Goal: Task Accomplishment & Management: Complete application form

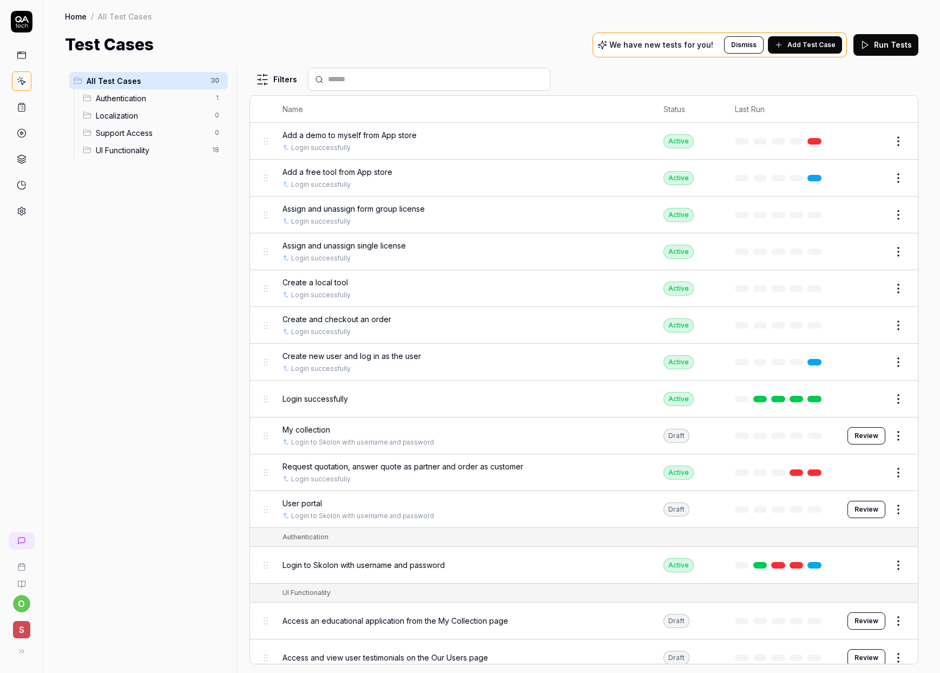
click at [806, 44] on span "Add Test Case" at bounding box center [812, 45] width 48 height 10
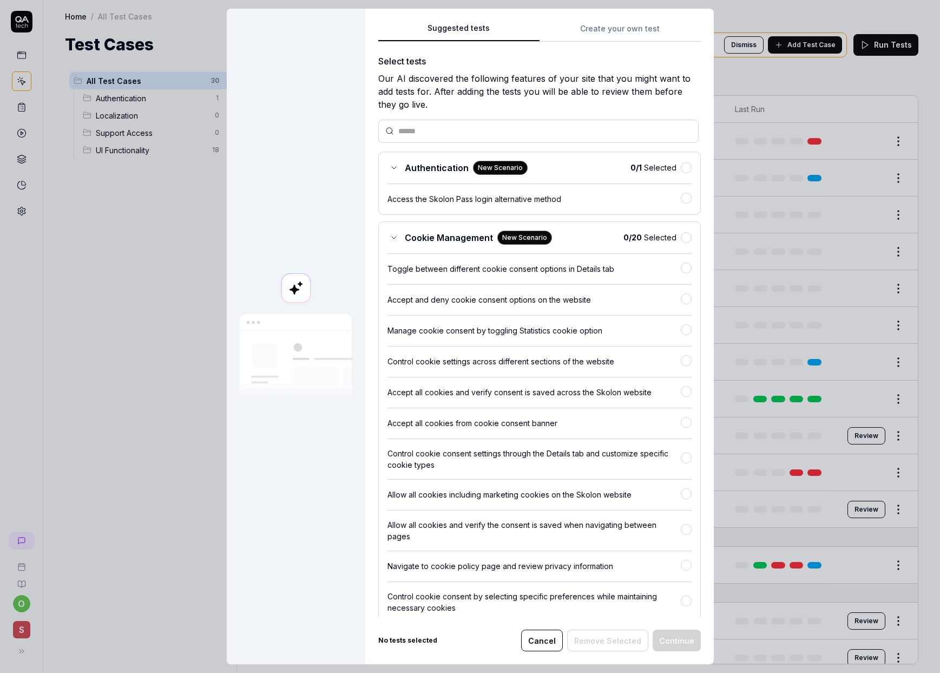
click at [595, 20] on div "Suggested tests Create your own test Select tests Our AI discovered the followi…" at bounding box center [539, 337] width 349 height 656
click at [594, 25] on div "Suggested tests Suggested tests Create your own test Select tests Our AI discov…" at bounding box center [470, 336] width 940 height 673
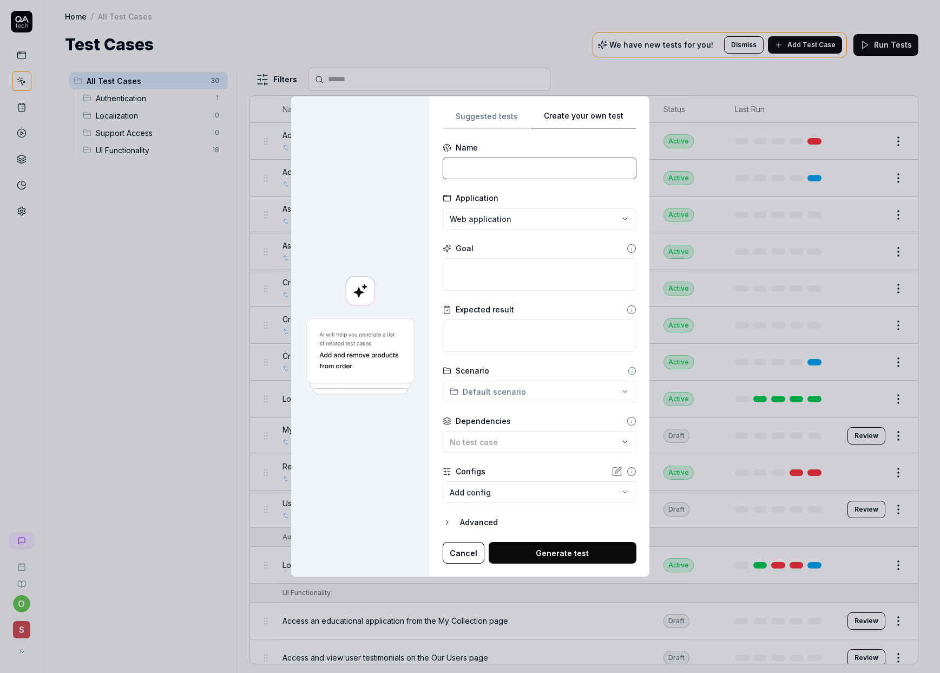
click at [495, 169] on input at bounding box center [540, 169] width 194 height 22
type input "Search for a tool in My collection and copy to clipboard"
click at [506, 277] on textarea at bounding box center [540, 274] width 194 height 32
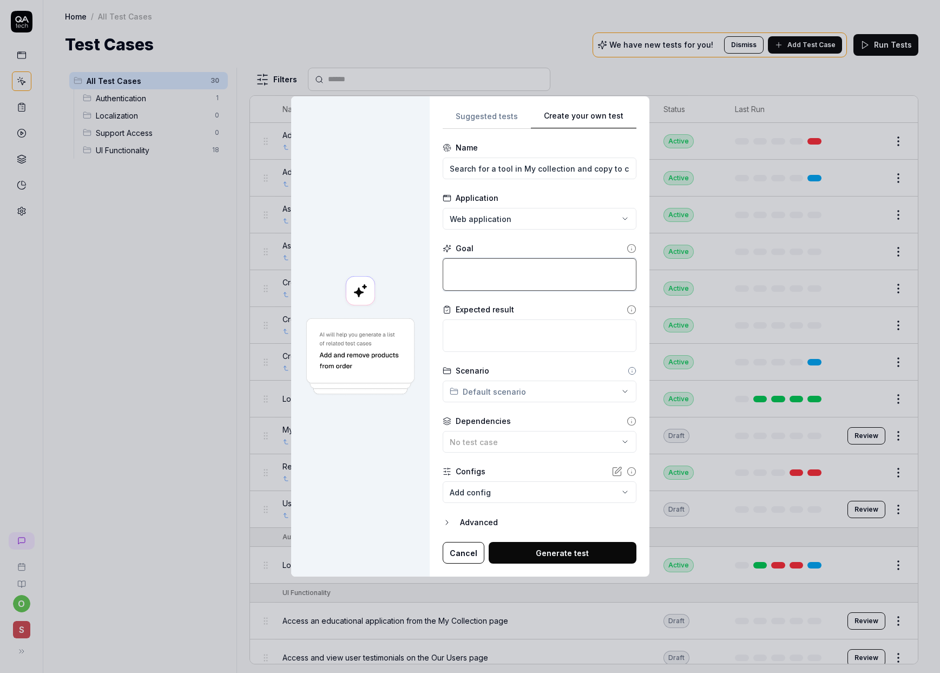
type textarea "*"
type textarea "G"
type textarea "*"
type textarea "Go"
type textarea "*"
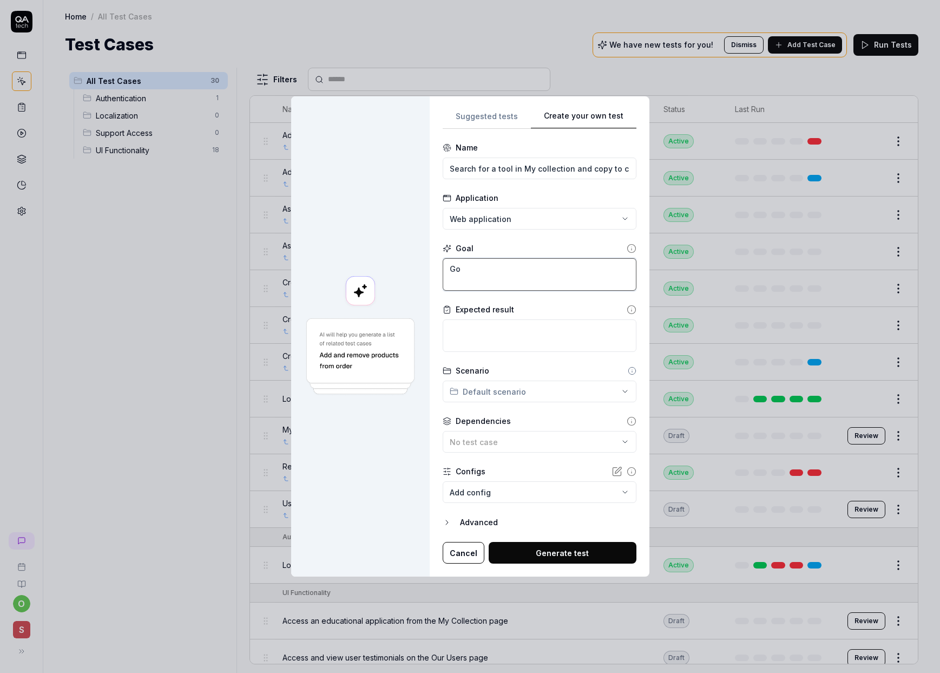
type textarea "Go"
type textarea "*"
type textarea "Go t"
type textarea "*"
type textarea "Go to"
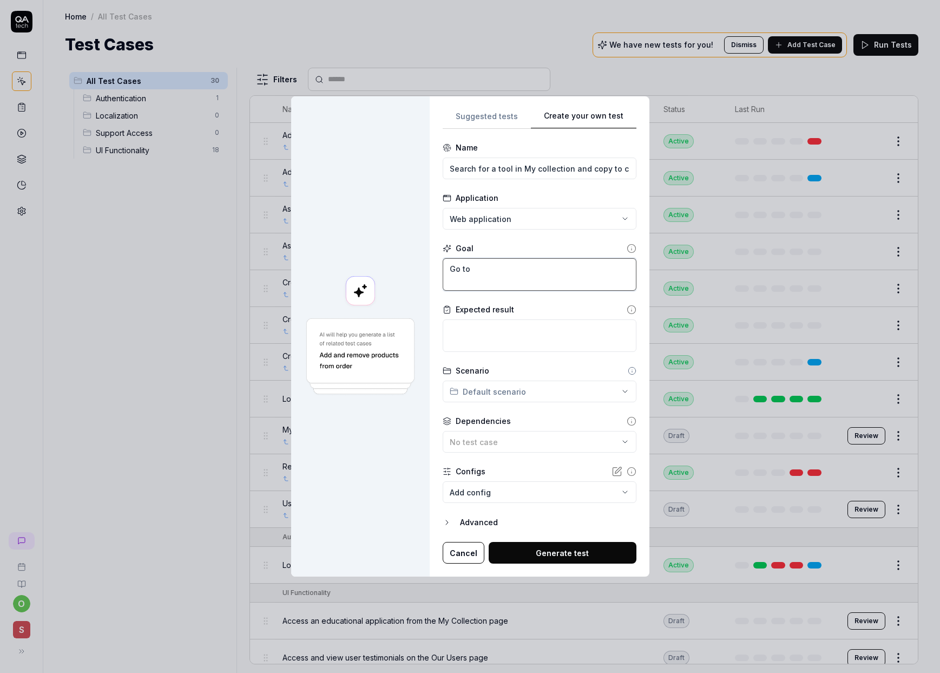
type textarea "*"
type textarea "Go to"
type textarea "*"
type textarea "Go to M"
type textarea "*"
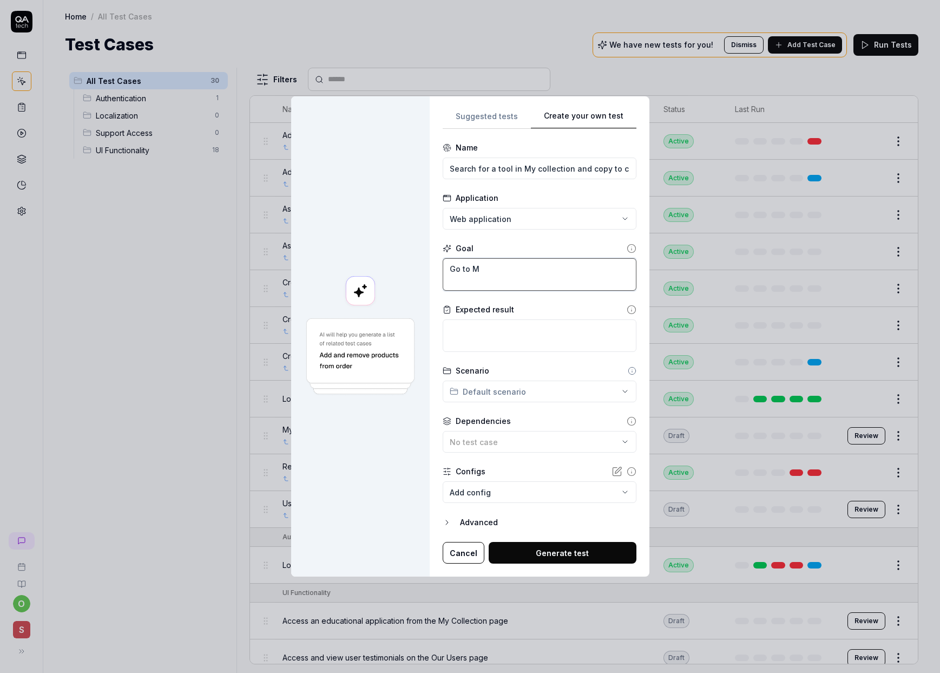
type textarea "Go to My"
type textarea "*"
type textarea "Go to My"
type textarea "*"
type textarea "Go to My c"
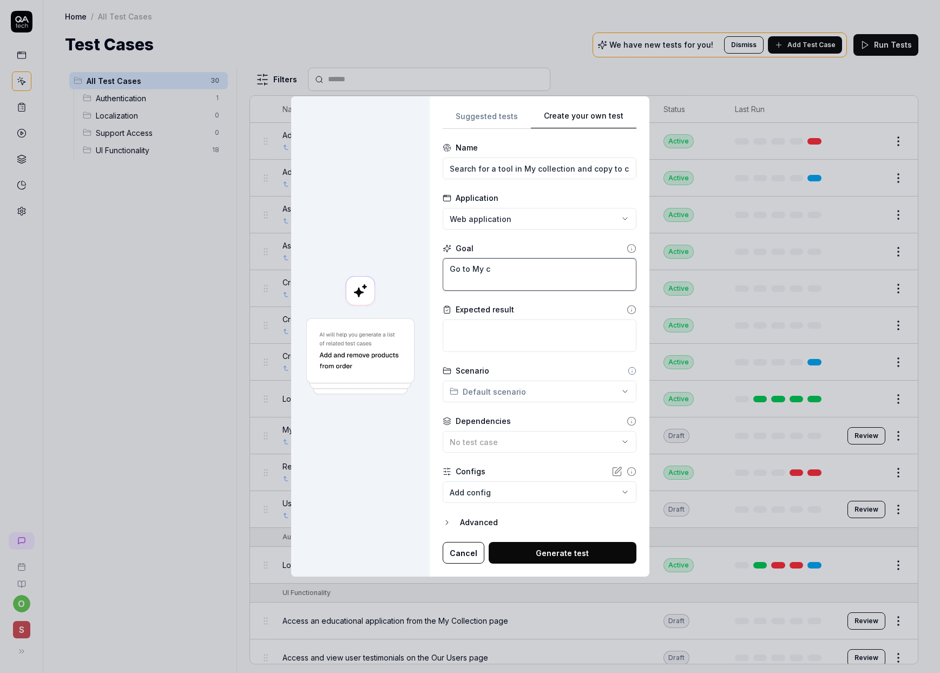
type textarea "*"
type textarea "Go to My co"
type textarea "*"
type textarea "Go to My col"
type textarea "*"
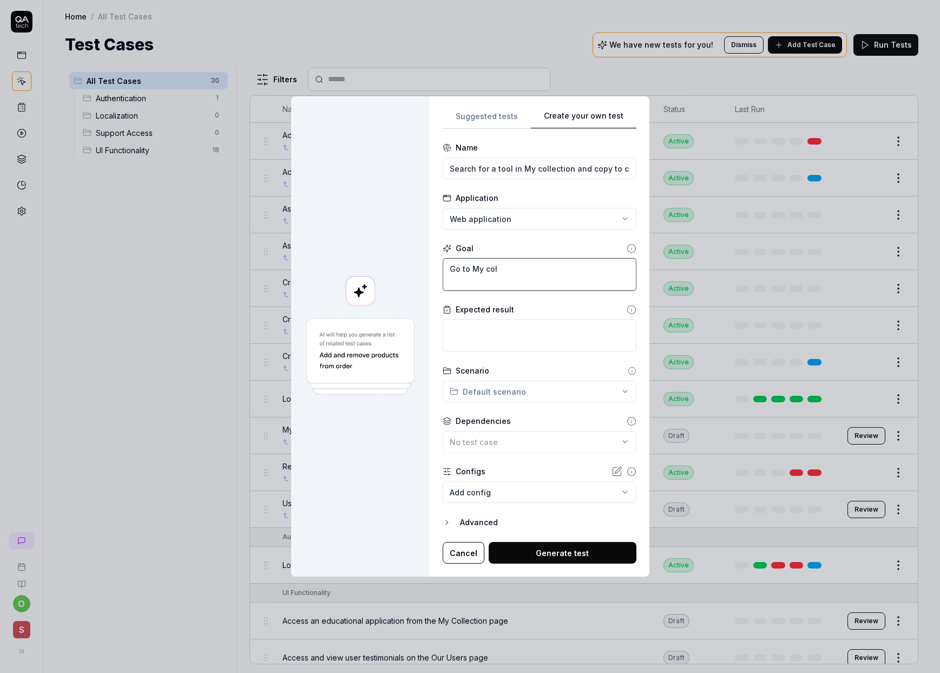
type textarea "Go to My coll"
type textarea "*"
type textarea "Go to My colle"
type textarea "*"
type textarea "Go to My collec"
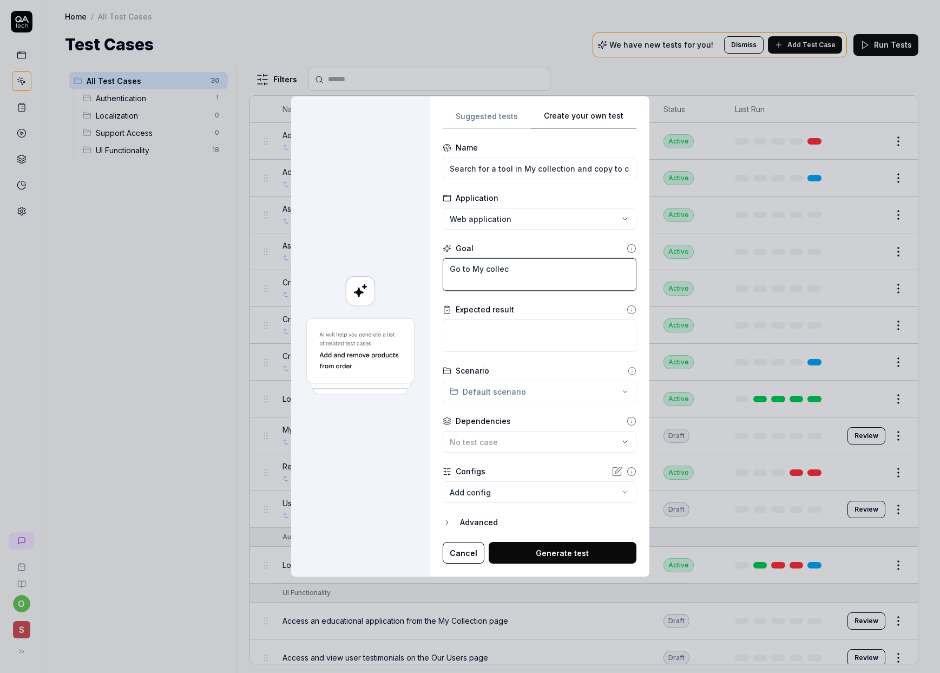
type textarea "*"
type textarea "Go to My collect"
type textarea "*"
type textarea "Go to My collecti"
type textarea "*"
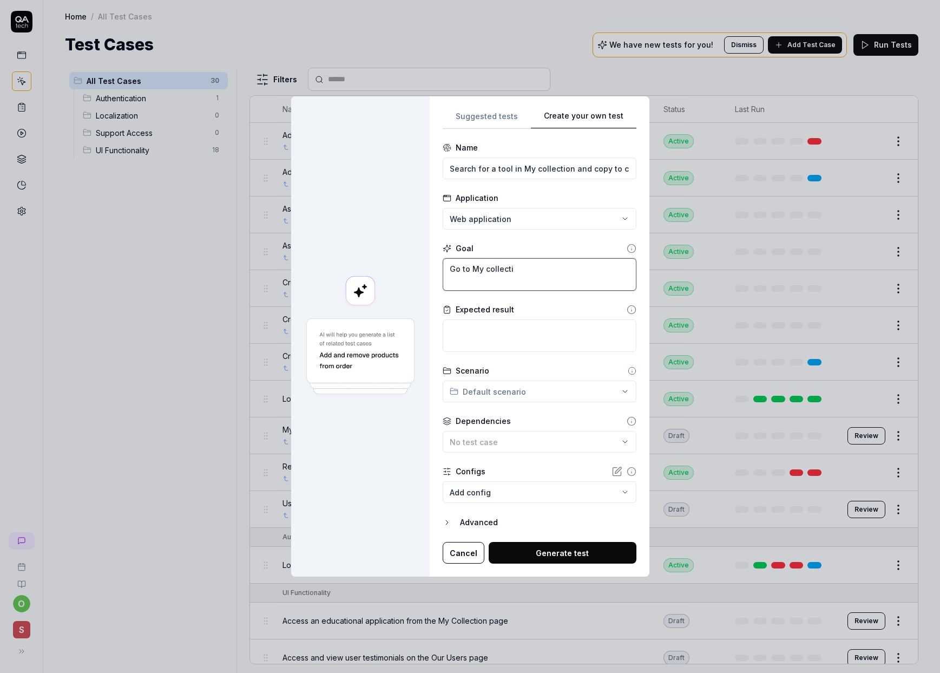
type textarea "Go to My collectio"
type textarea "*"
type textarea "Go to My collection"
type textarea "*"
type textarea "Go to My collection,"
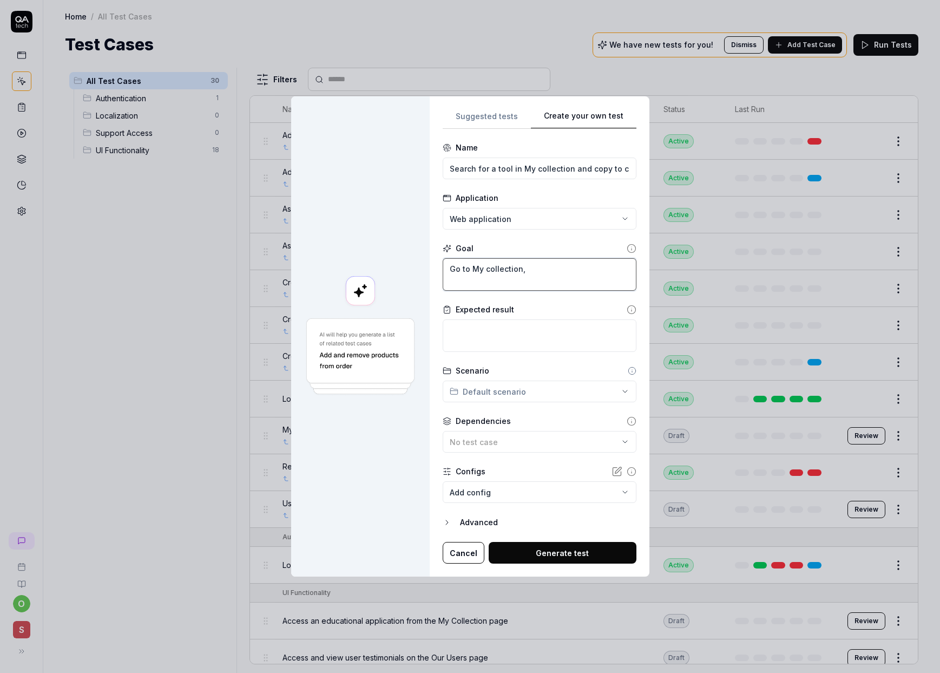
type textarea "*"
type textarea "Go to My collection,"
type textarea "*"
type textarea "Go to My collection, se"
type textarea "*"
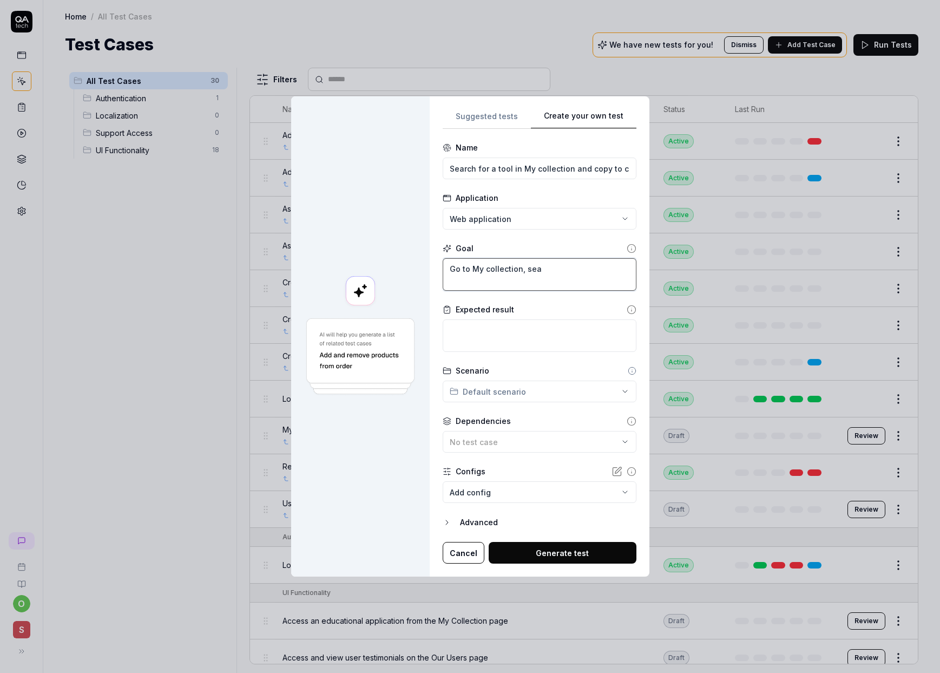
type textarea "Go to My collection, sear"
type textarea "*"
type textarea "Go to My collection, searc"
type textarea "*"
type textarea "Go to My collection, search"
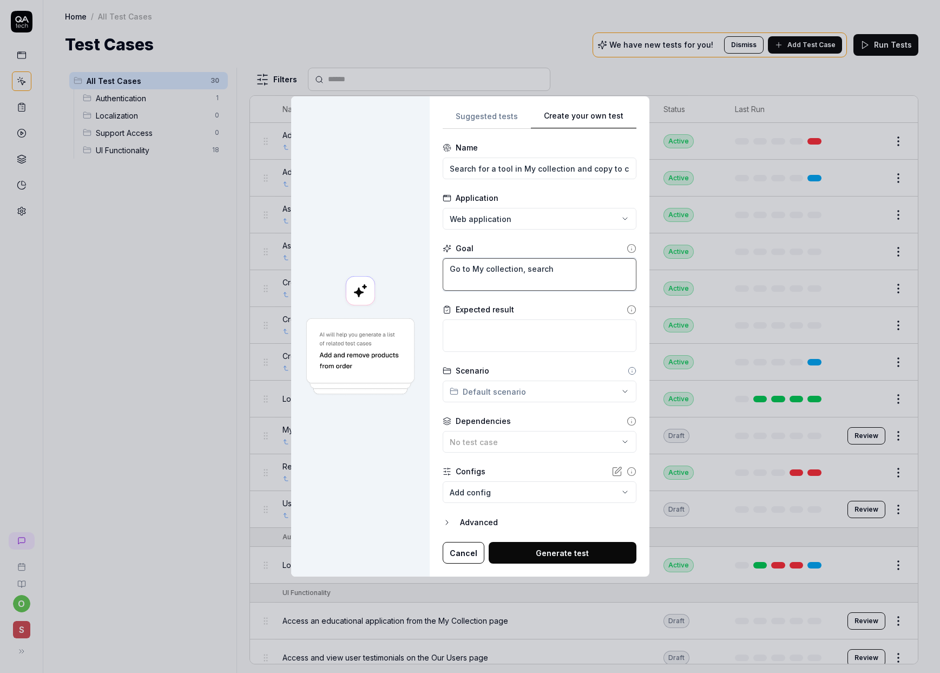
type textarea "*"
type textarea "Go to My collection, search"
type textarea "*"
type textarea "Go to My collection, search f"
type textarea "*"
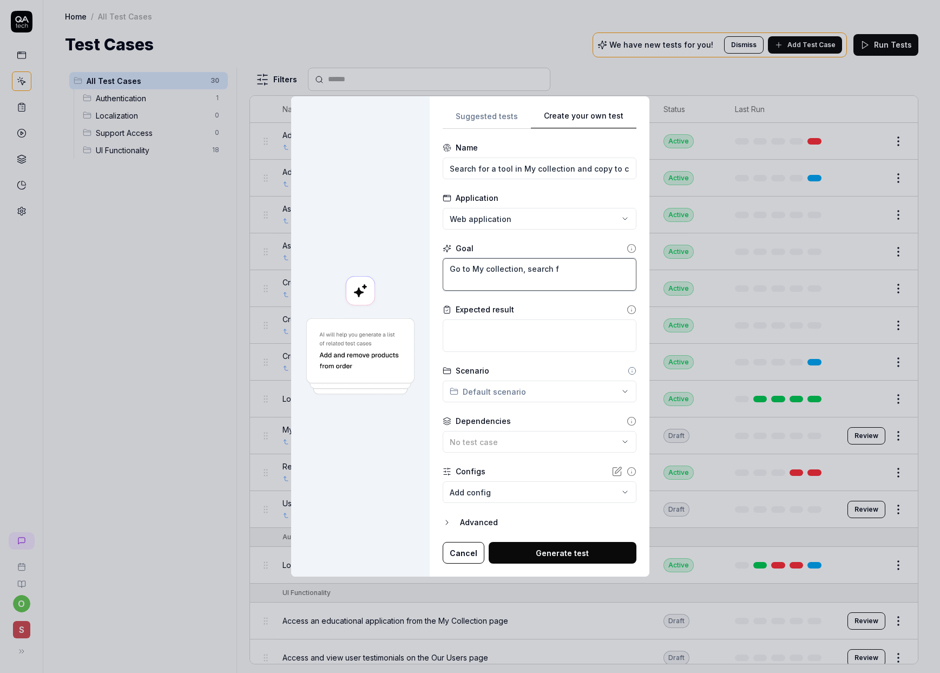
type textarea "Go to My collection, search fo"
type textarea "*"
type textarea "Go to My collection, search for"
type textarea "*"
type textarea "Go to My collection, search for"
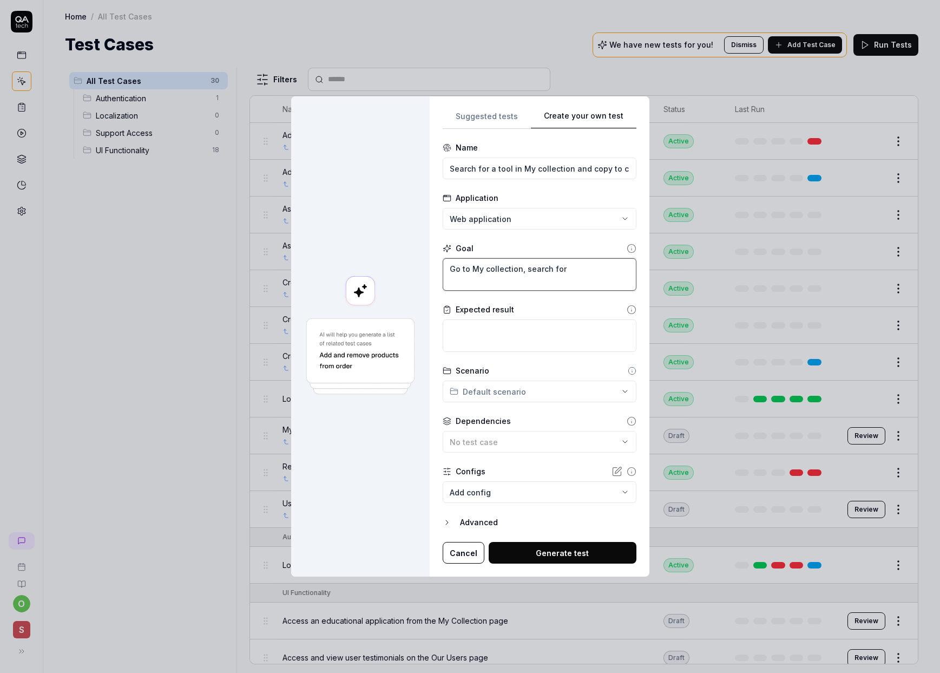
type textarea "*"
type textarea "Go to My collection, search for a"
type textarea "*"
type textarea "Go to My collection, search for a"
type textarea "*"
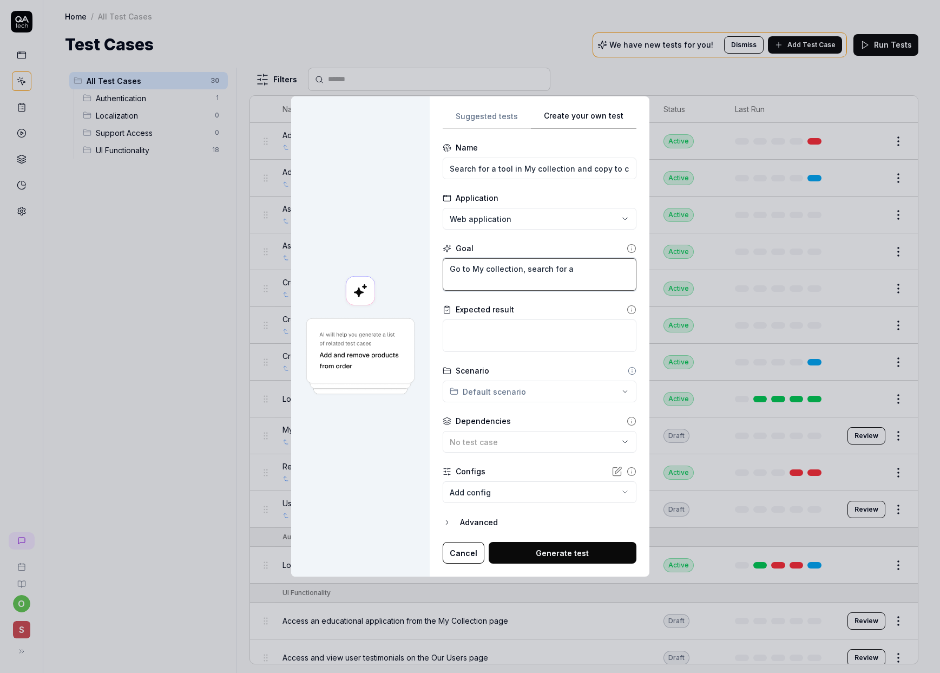
type textarea "Go to My collection, search for a t"
type textarea "*"
type textarea "Go to My collection, search for a to"
type textarea "*"
type textarea "Go to My collection, search for a too"
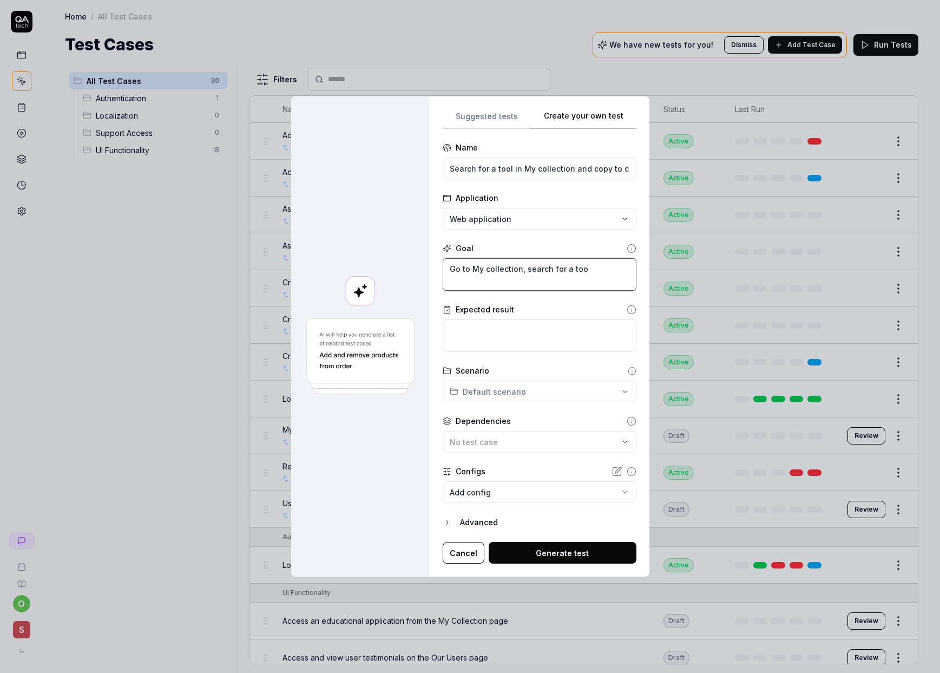
type textarea "*"
type textarea "Go to My collection, search for a tool"
type textarea "*"
type textarea "Go to My collection, search for a tool"
type textarea "*"
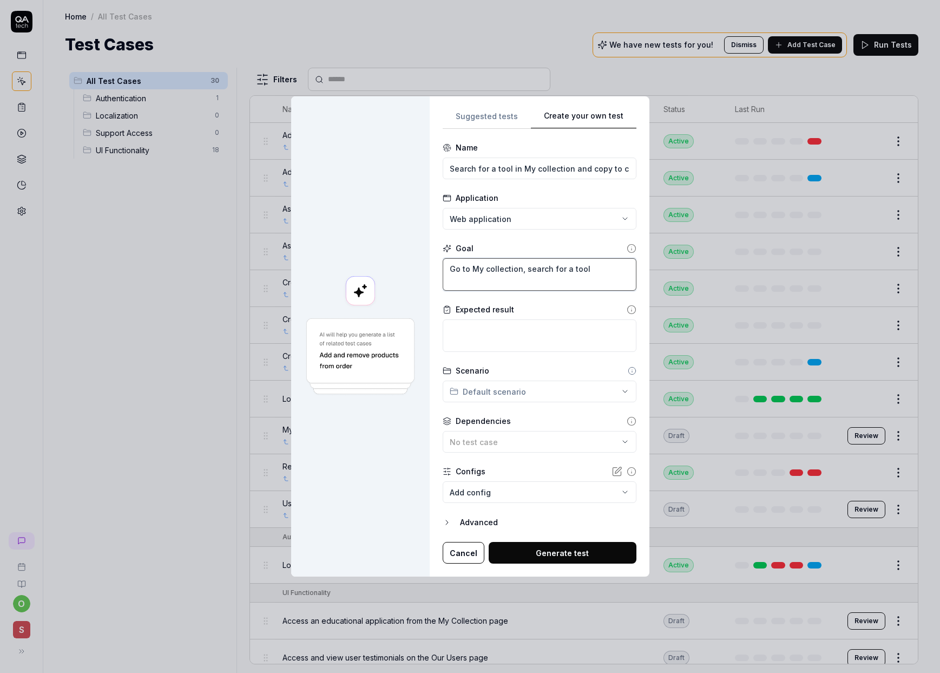
type textarea "Go to My collection, search for a tool a"
type textarea "*"
type textarea "Go to My collection, search for a tool an"
type textarea "*"
type textarea "Go to My collection, search for a tool and"
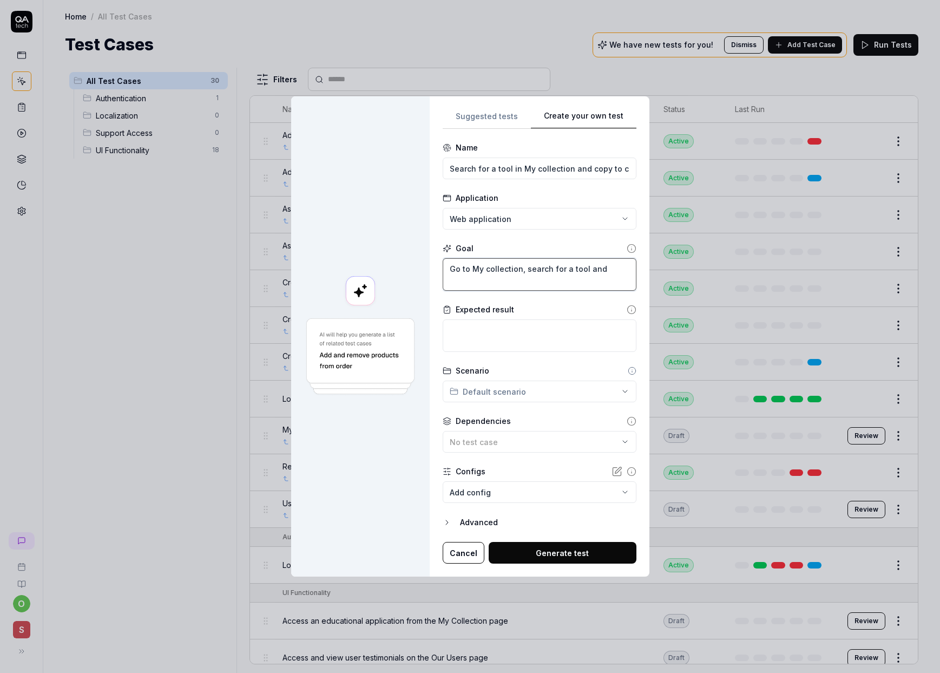
type textarea "*"
type textarea "Go to My collection, search for a tool and"
type textarea "*"
type textarea "Go to My collection, search for a tool and c"
type textarea "*"
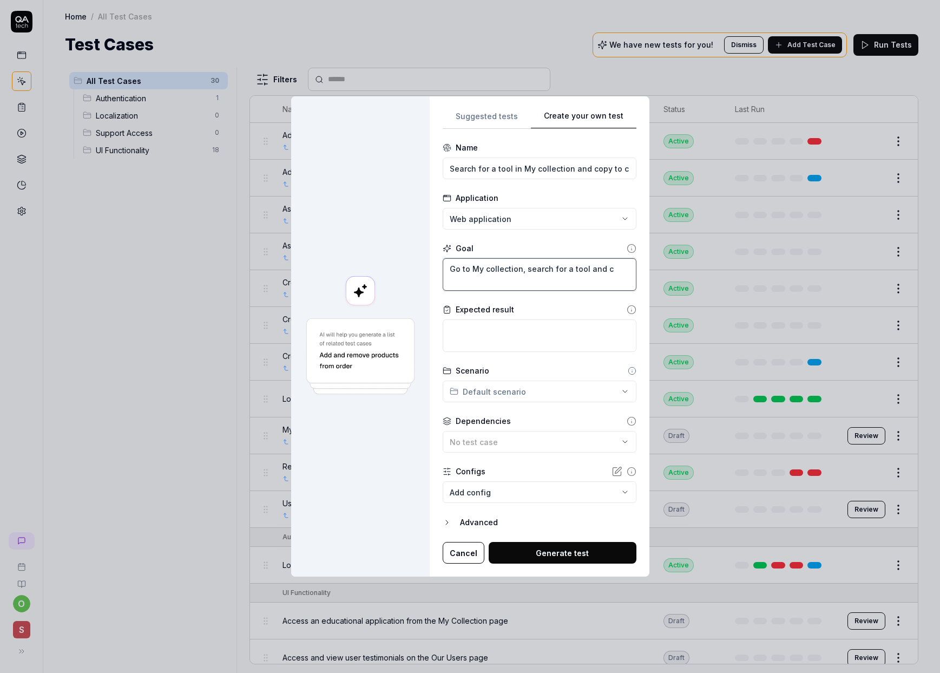
type textarea "Go to My collection, search for a tool and co"
type textarea "*"
type textarea "Go to My collection, search for a tool and cop"
type textarea "*"
type textarea "Go to My collection, search for a tool and copy"
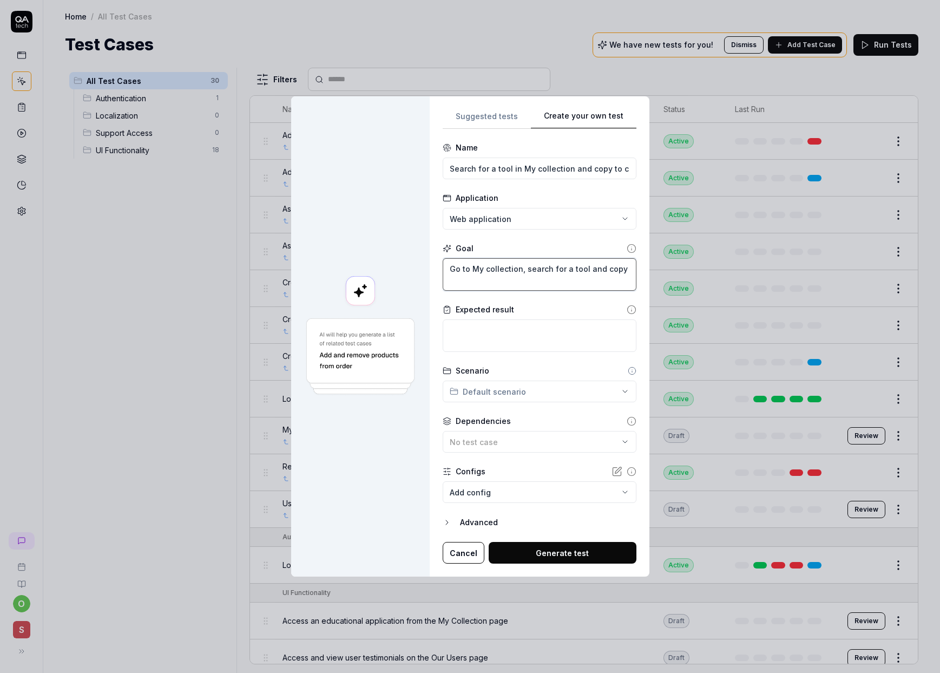
type textarea "*"
type textarea "Go to My collection, search for a tool and copy"
type textarea "*"
type textarea "Go to My collection, search for a tool and copy t"
type textarea "*"
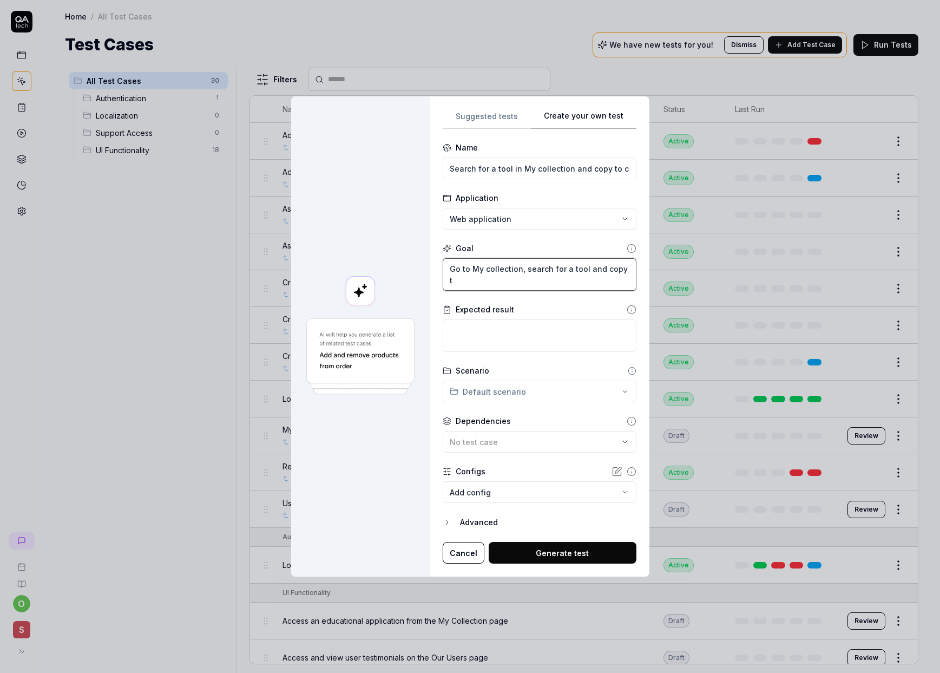
type textarea "Go to My collection, search for a tool and copy to"
type textarea "*"
type textarea "Go to My collection, search for a tool and copy to"
type textarea "*"
type textarea "Go to My collection, search for a tool and copy to c"
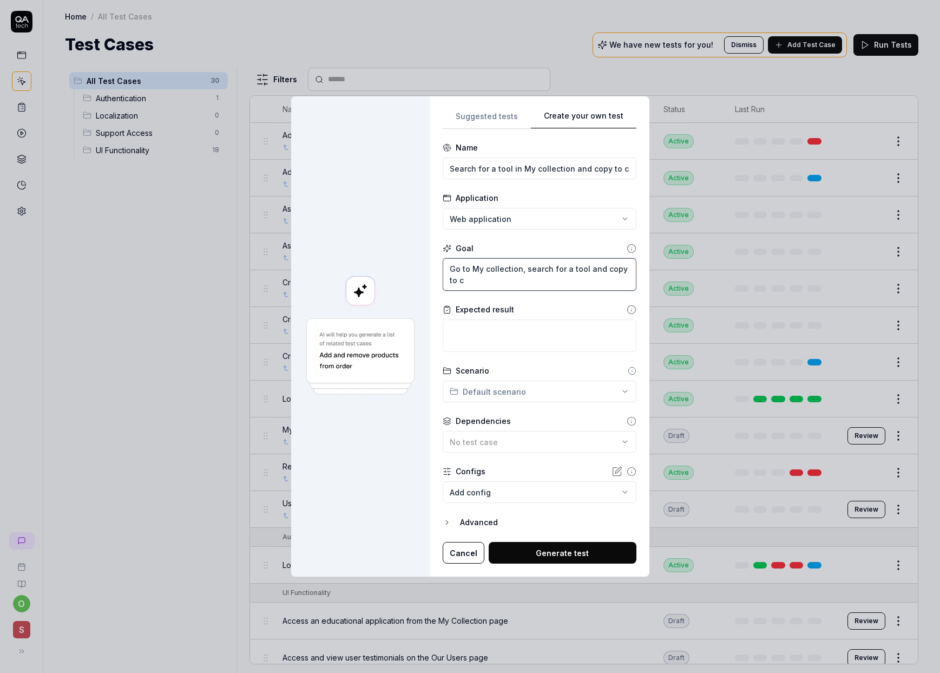
type textarea "*"
type textarea "Go to My collection, search for a tool and copy to cl"
type textarea "*"
type textarea "Go to My collection, search for a tool and copy to cli"
type textarea "*"
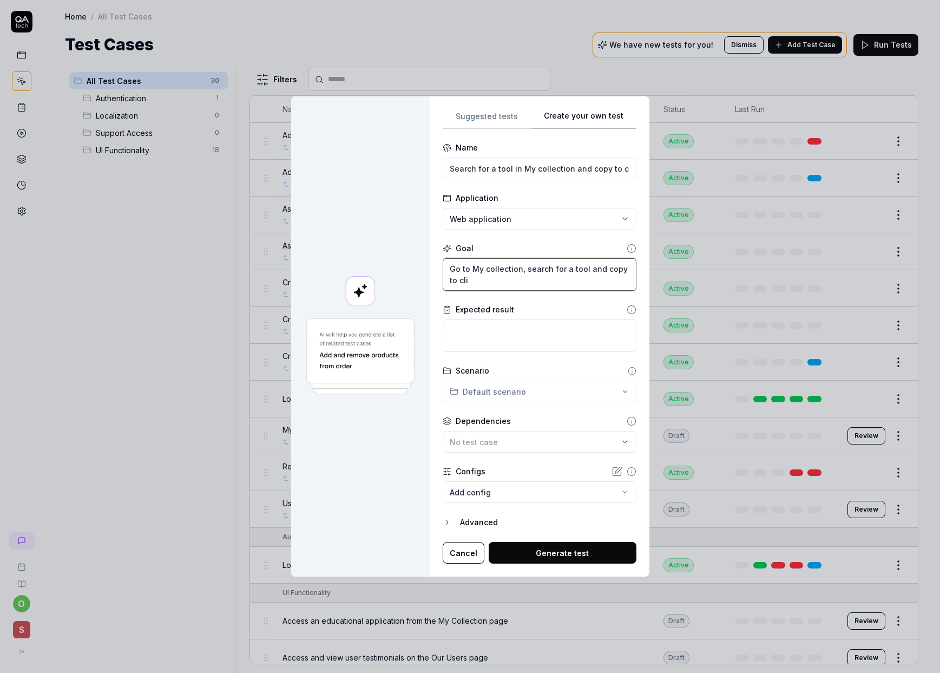
type textarea "Go to My collection, search for a tool and copy to clip"
type textarea "*"
type textarea "Go to My collection, search for a tool and copy to clipb"
type textarea "*"
type textarea "Go to My collection, search for a tool and copy to clipboa"
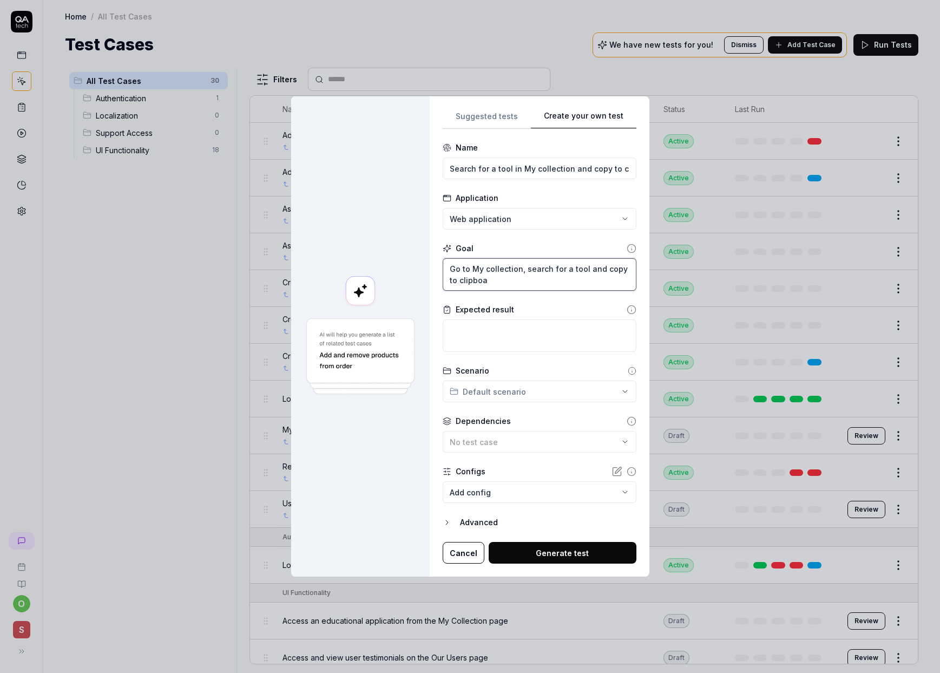
type textarea "*"
type textarea "Go to My collection, search for a tool and copy to clipboar"
type textarea "*"
type textarea "Go to My collection, search for a tool and copy to clipboard"
click at [547, 342] on textarea at bounding box center [540, 335] width 194 height 32
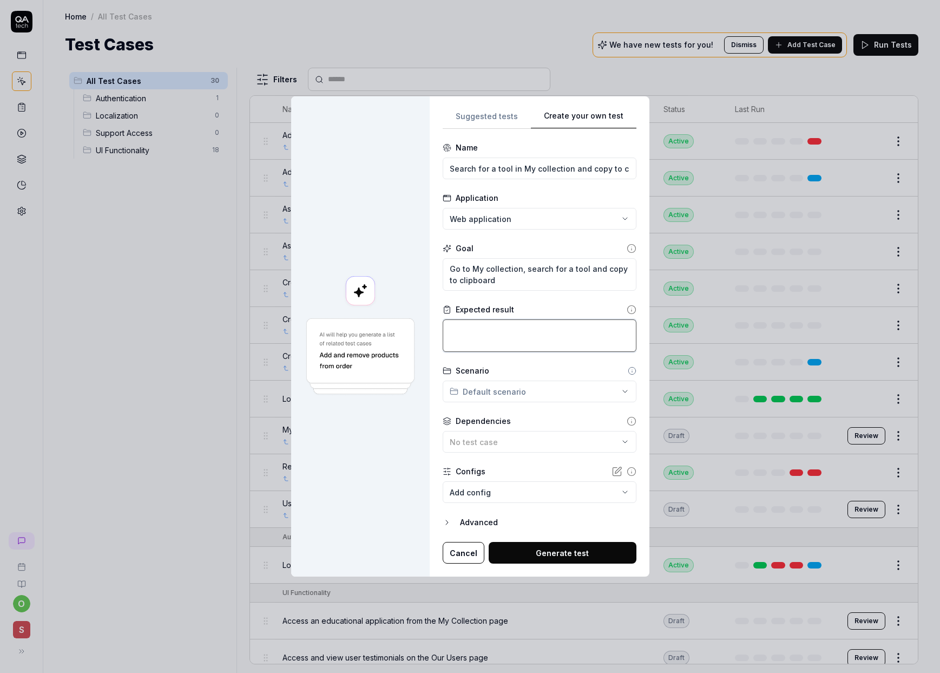
type textarea "*"
type textarea "L"
type textarea "*"
type textarea "[PERSON_NAME]"
type textarea "*"
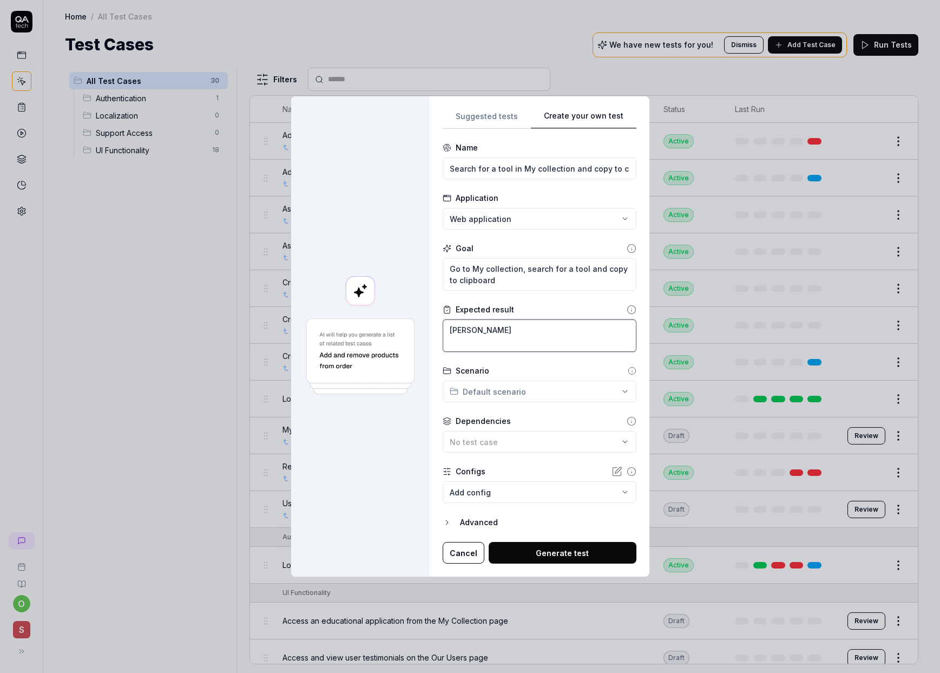
type textarea "Link"
type textarea "*"
type textarea "Link"
type textarea "*"
type textarea "Link o"
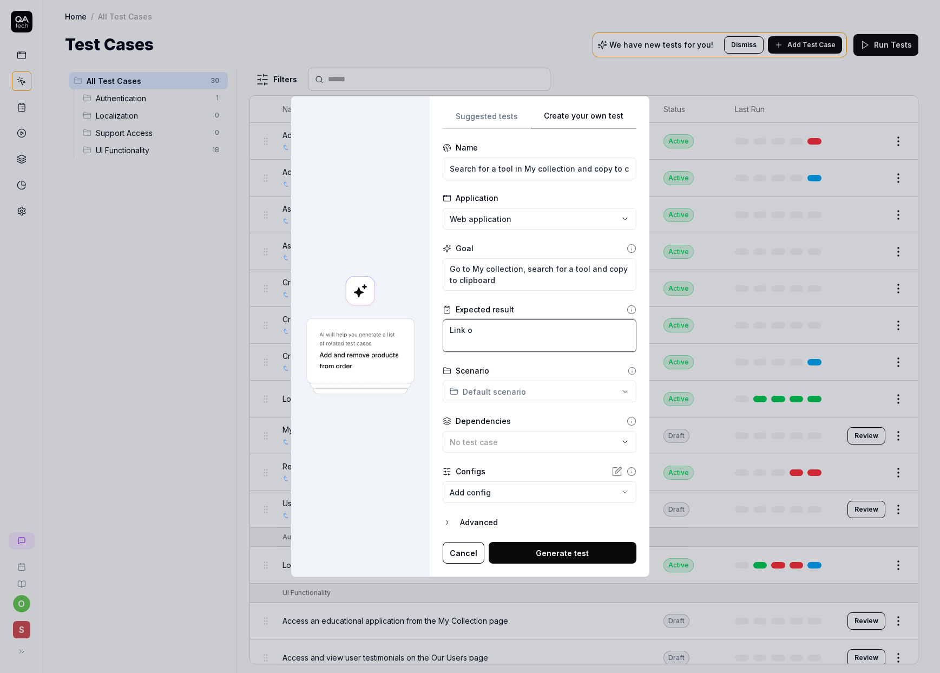
type textarea "*"
type textarea "Link of"
type textarea "*"
type textarea "Link of"
type textarea "*"
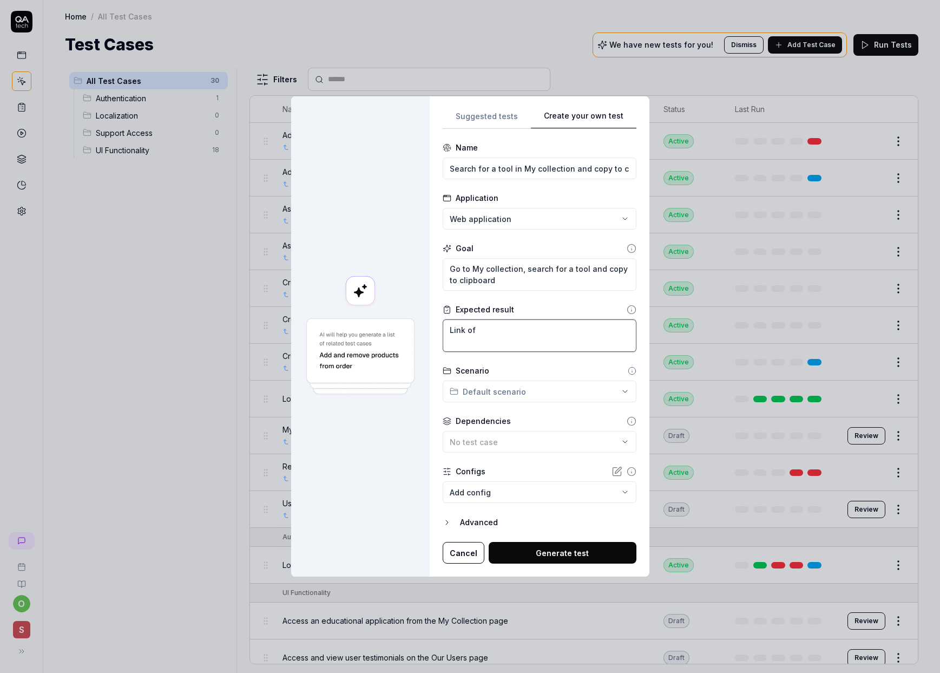
type textarea "Link of t"
type textarea "*"
type textarea "Link of to"
type textarea "*"
type textarea "Link of too"
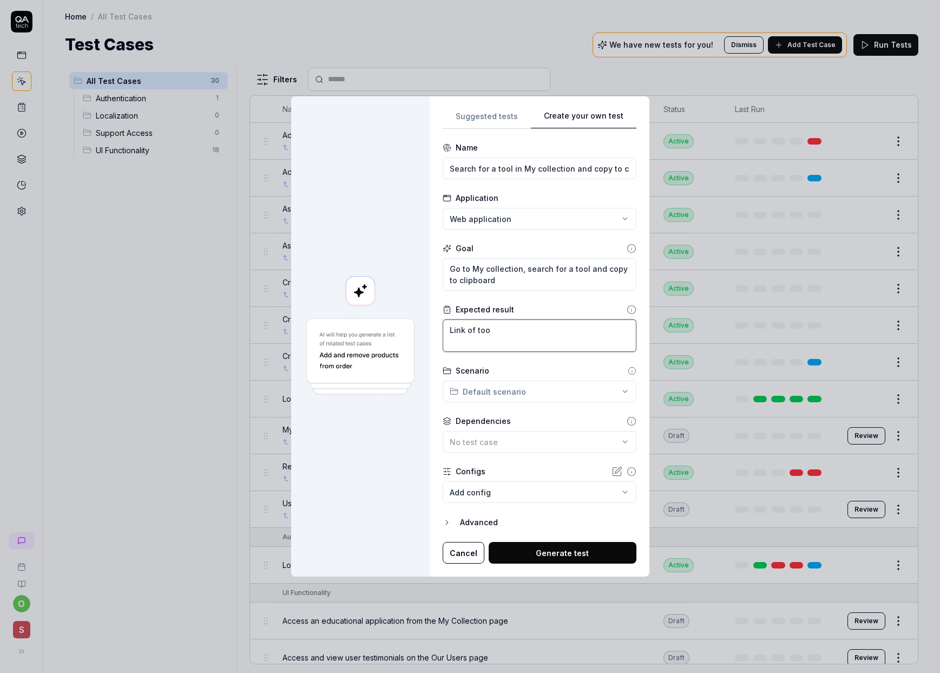
type textarea "*"
type textarea "Link of tool"
type textarea "*"
type textarea "Link of tool"
type textarea "*"
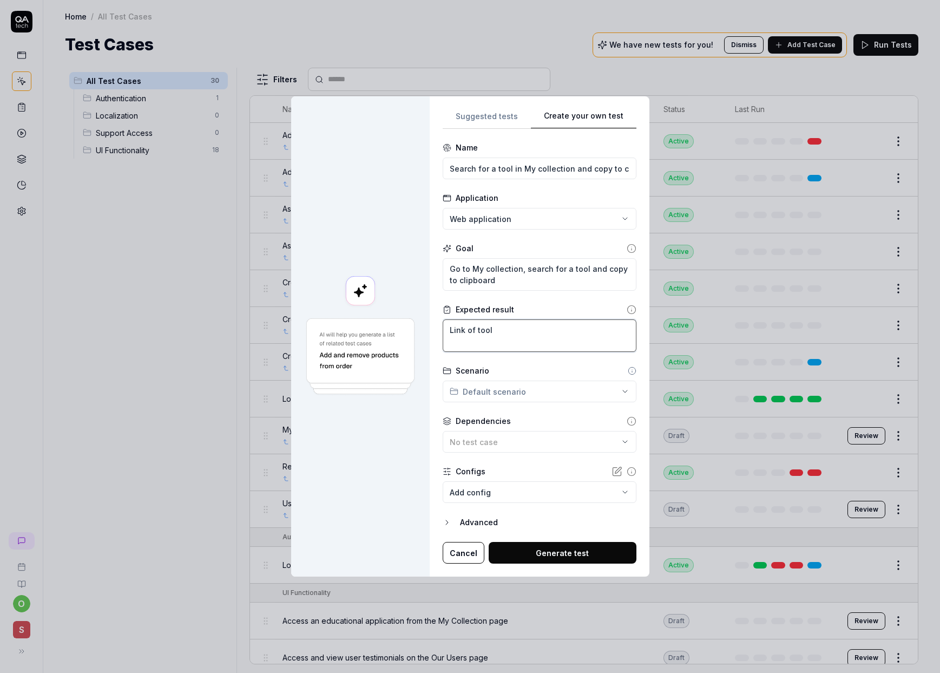
type textarea "Link of tool s"
type textarea "*"
type textarea "Link of tool sh"
type textarea "*"
type textarea "Link of tool sho"
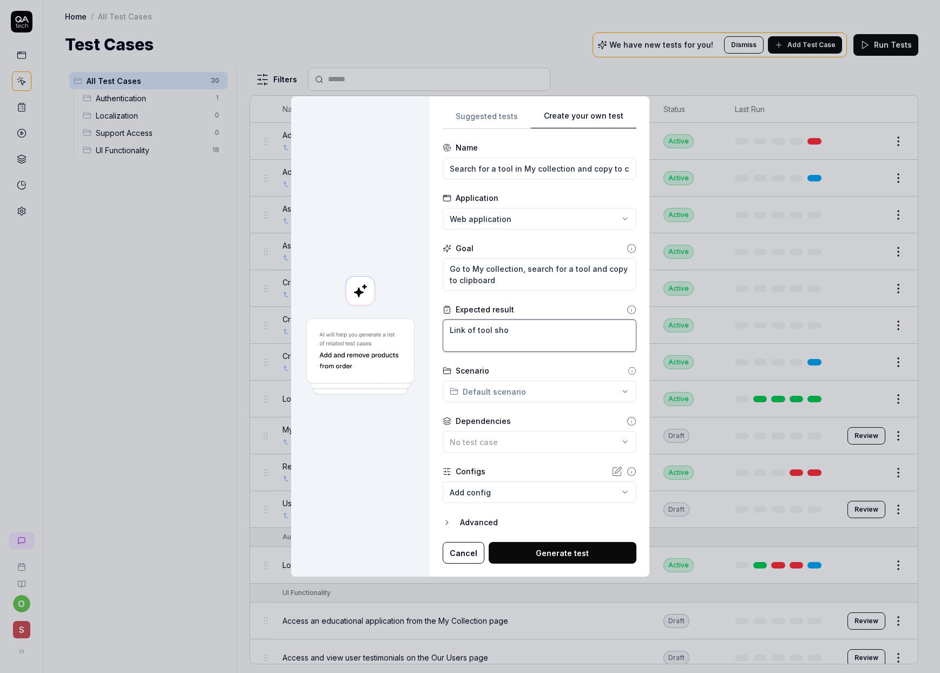
type textarea "*"
type textarea "Link of tool shou"
type textarea "*"
type textarea "Link of tool shoul"
type textarea "*"
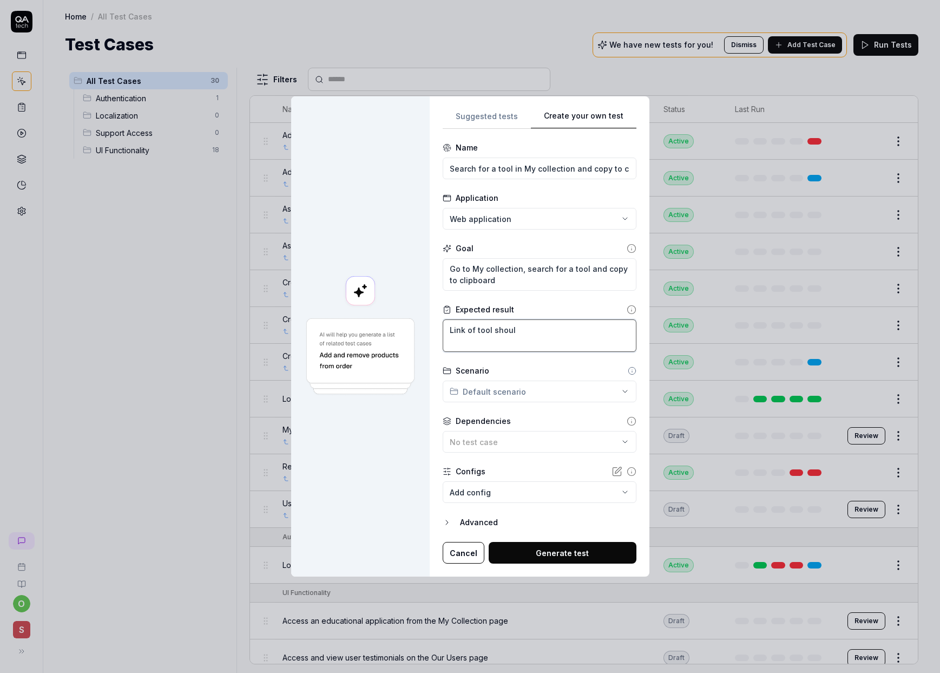
type textarea "Link of tool should"
type textarea "*"
type textarea "Link of tool should"
type textarea "*"
type textarea "Link of tool should b"
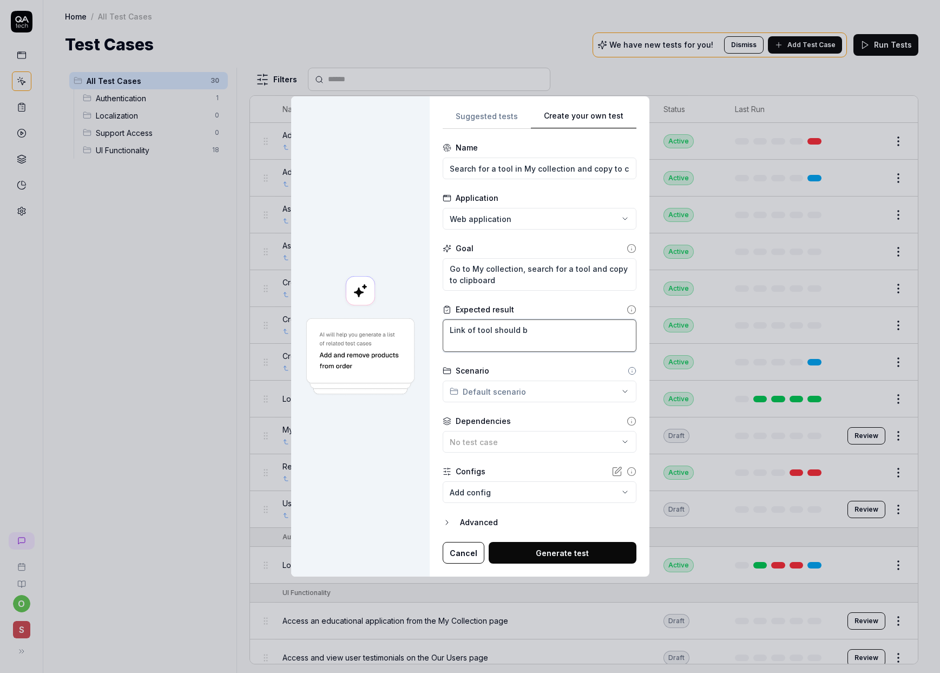
type textarea "*"
type textarea "Link of tool should be"
type textarea "*"
type textarea "Link of tool should be"
type textarea "*"
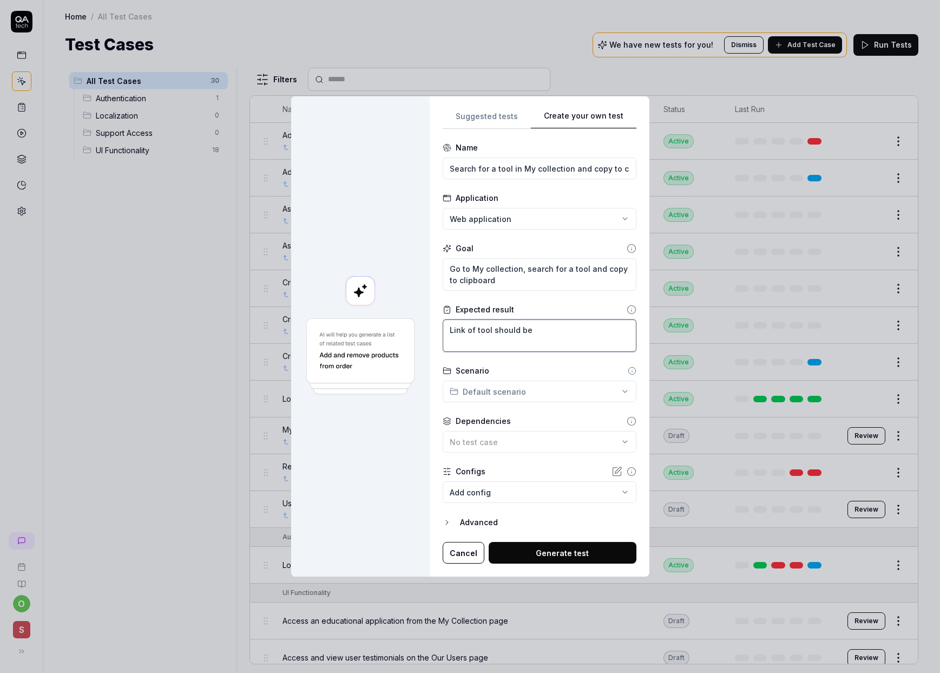
type textarea "Link of tool should be c"
type textarea "*"
type textarea "Link of tool should be co"
type textarea "*"
type textarea "Link of tool should be cop"
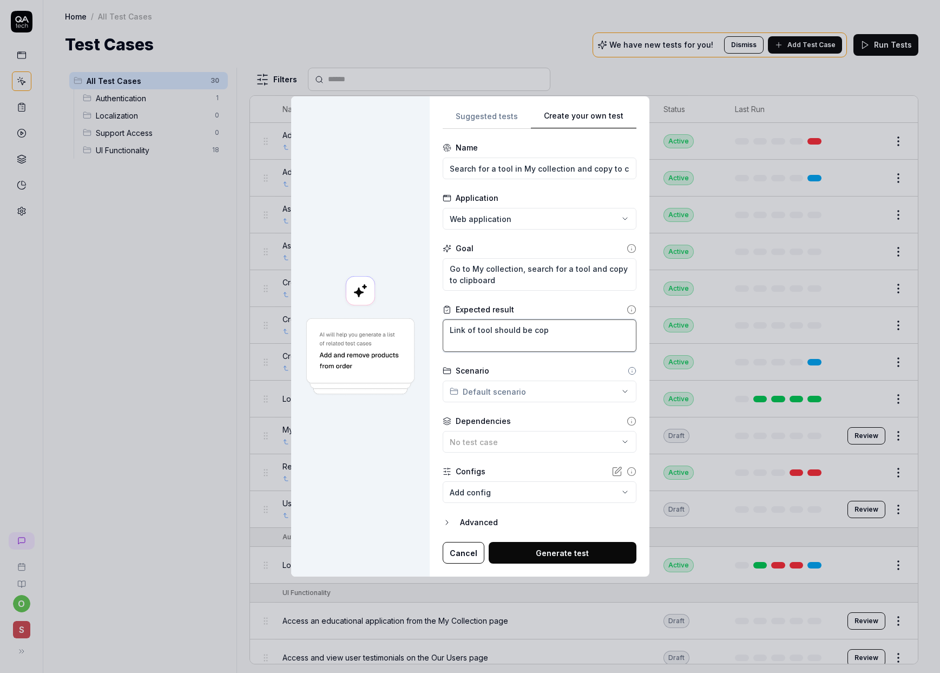
type textarea "*"
type textarea "Link of tool should be copi"
type textarea "*"
type textarea "Link of tool should be copie"
type textarea "*"
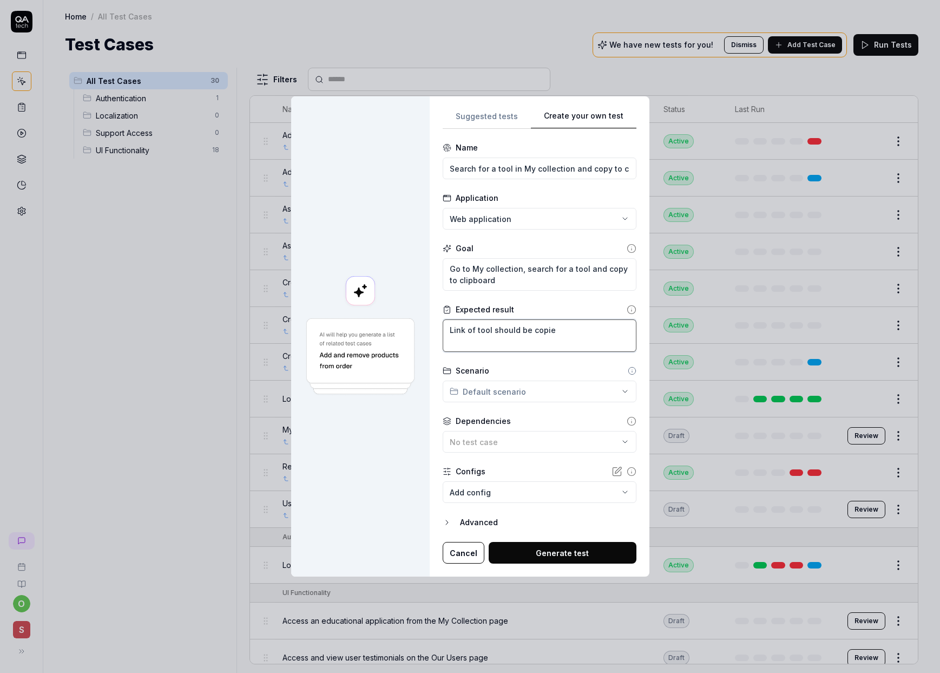
type textarea "Link of tool should be copied"
type textarea "*"
type textarea "Link of tool should be copied"
type textarea "*"
type textarea "Link of tool should be copied t"
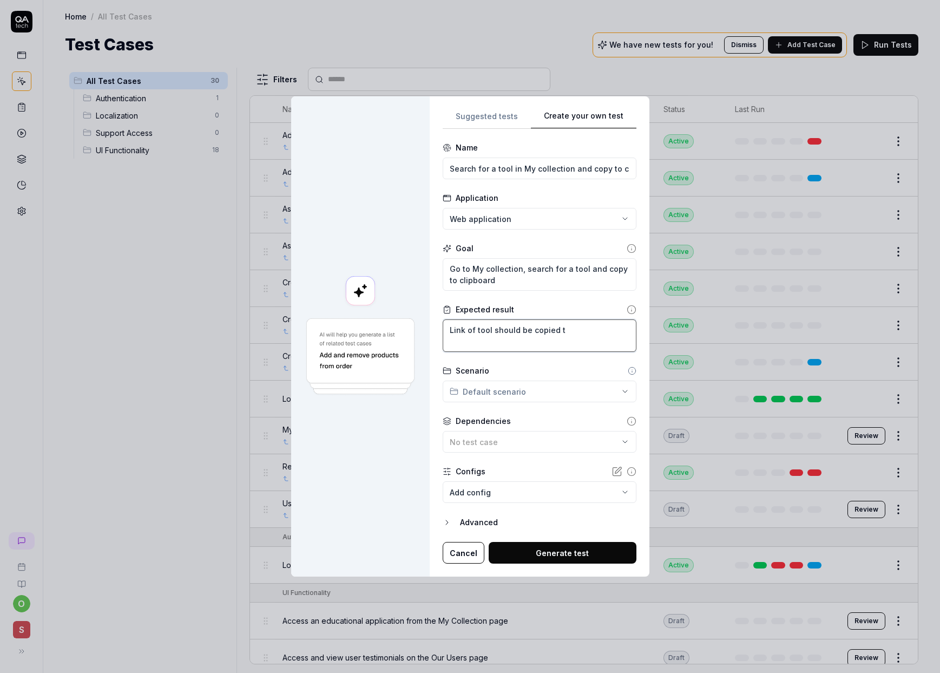
type textarea "*"
type textarea "Link of tool should be copied to"
type textarea "*"
type textarea "Link of tool should be copied to"
type textarea "*"
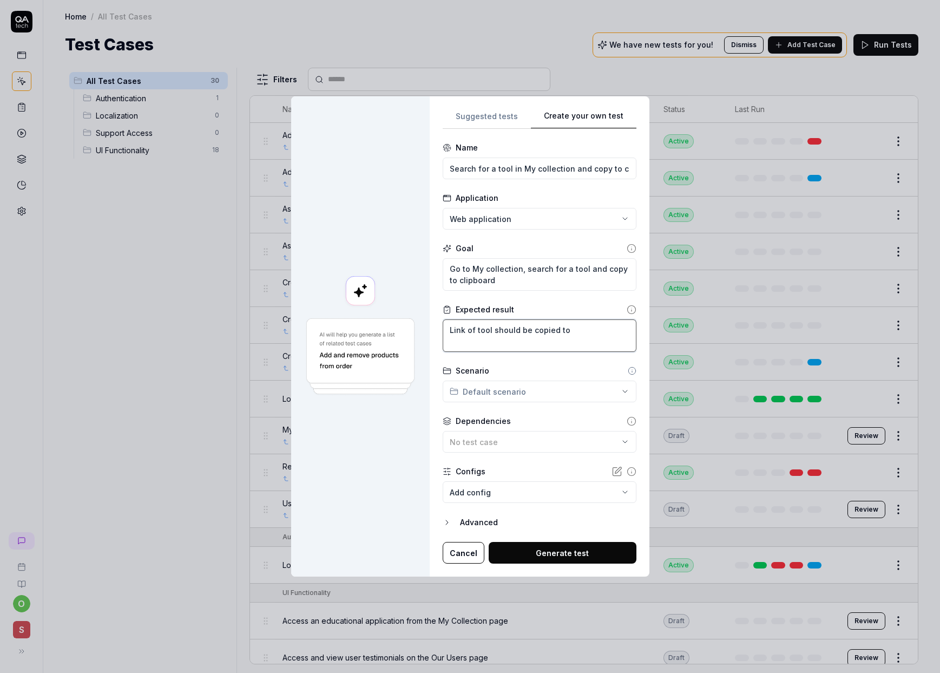
type textarea "Link of tool should be copied to c"
type textarea "*"
type textarea "Link of tool should be copied to cl"
type textarea "*"
type textarea "Link of tool should be copied to cli"
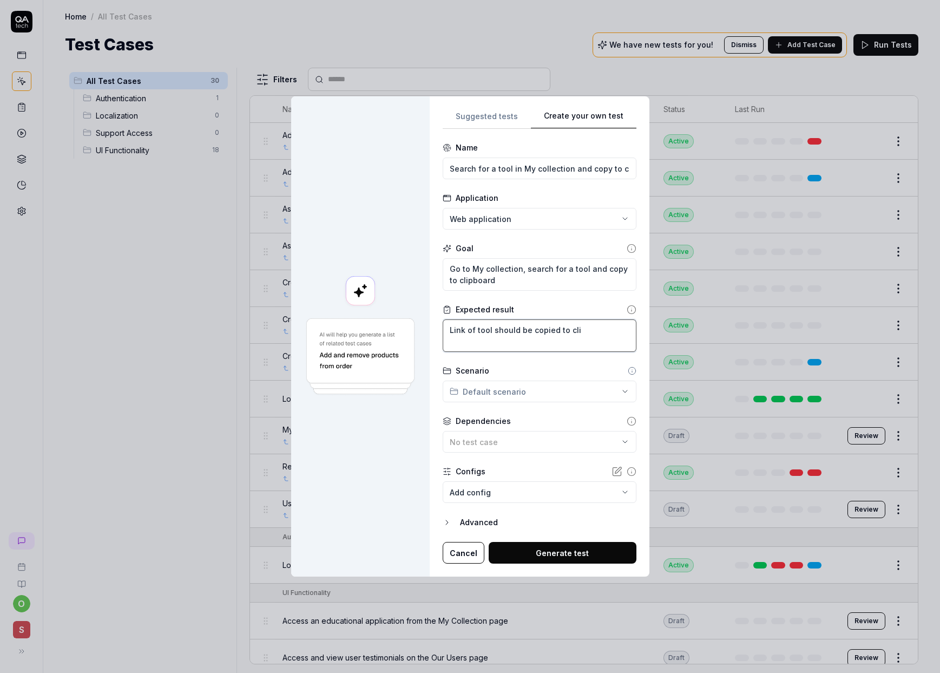
type textarea "*"
type textarea "Link of tool should be copied to clip"
type textarea "*"
type textarea "Link of tool should be copied to clipb"
type textarea "*"
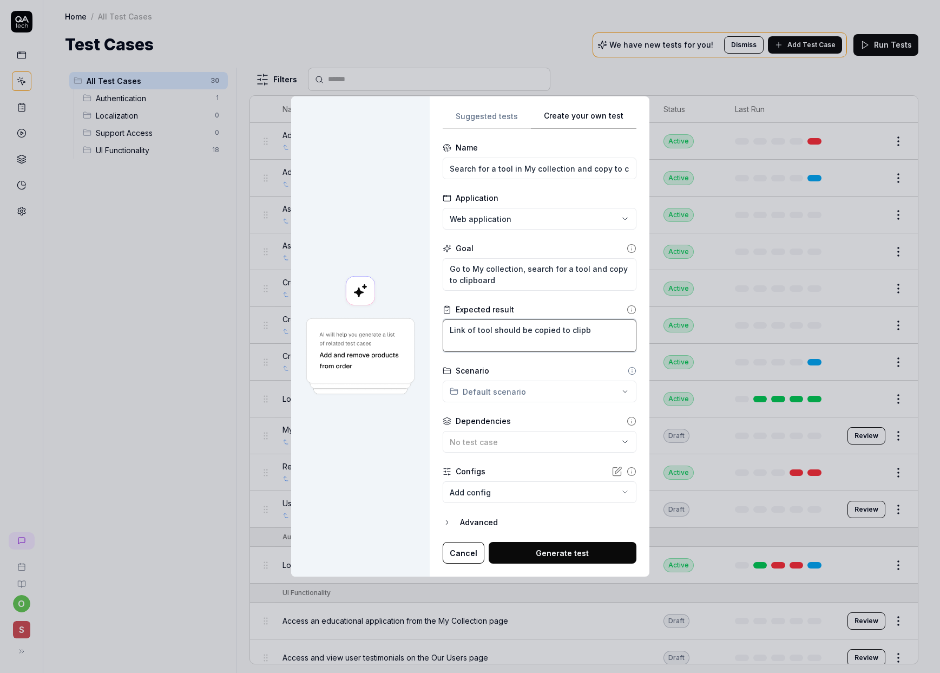
type textarea "Link of tool should be copied to clipbo"
type textarea "*"
type textarea "Link of tool should be copied to clipboa"
type textarea "*"
type textarea "Link of tool should be copied to clipboar"
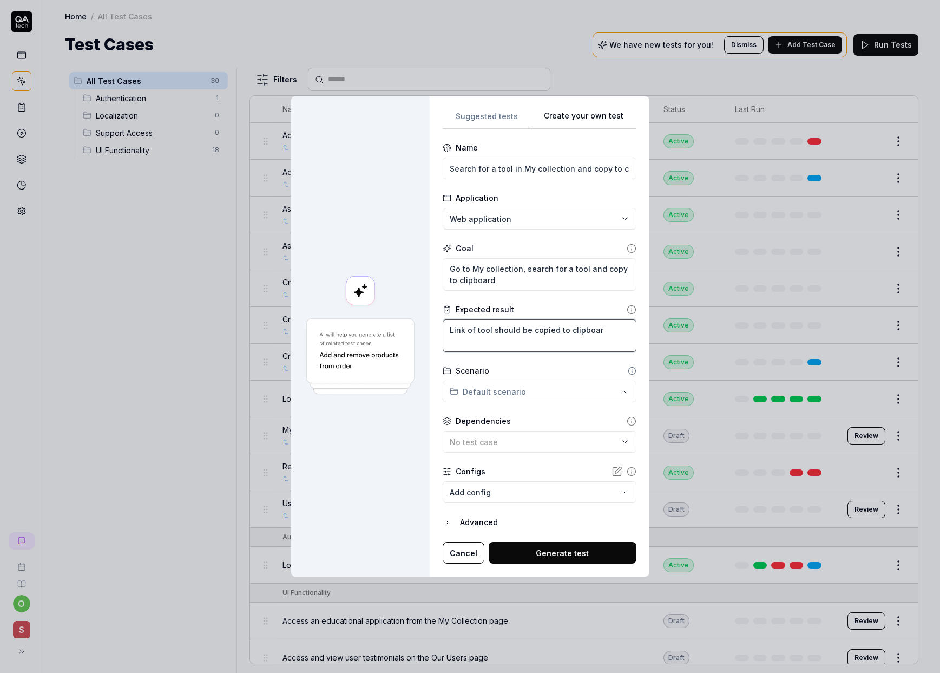
type textarea "*"
type textarea "Link of tool should be copied to clipboard"
click at [584, 396] on div "**********" at bounding box center [470, 336] width 940 height 673
click at [578, 440] on div "No test case" at bounding box center [534, 441] width 169 height 11
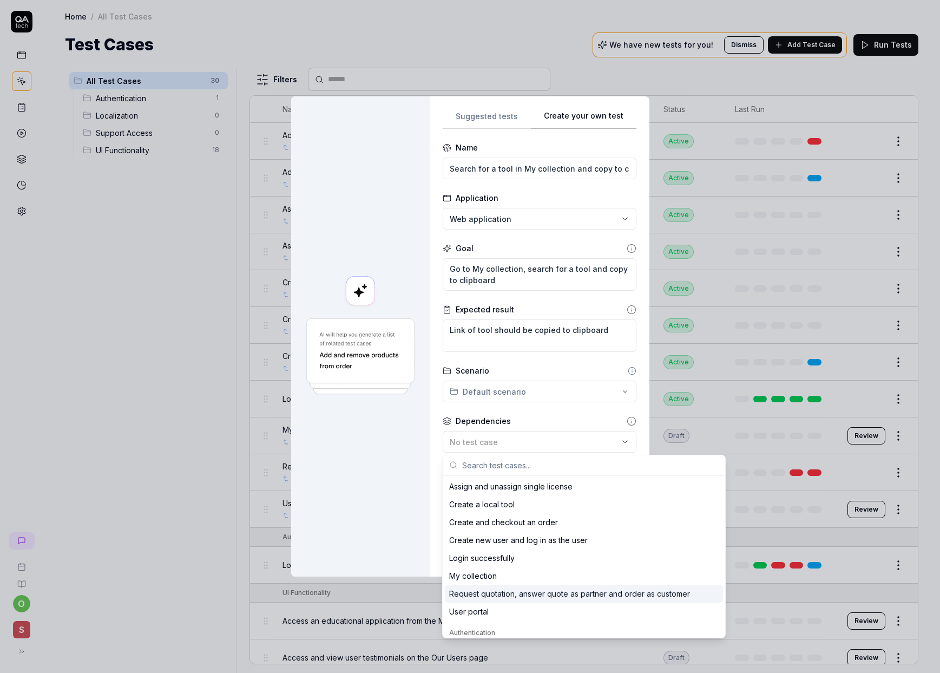
scroll to position [50, 0]
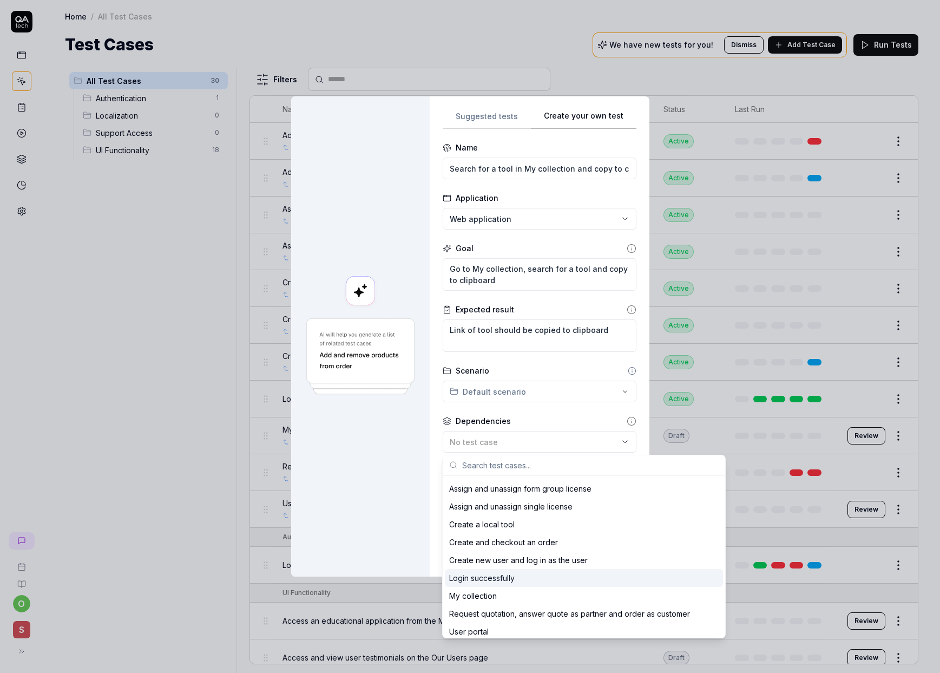
click at [504, 579] on div "Login successfully" at bounding box center [482, 577] width 66 height 11
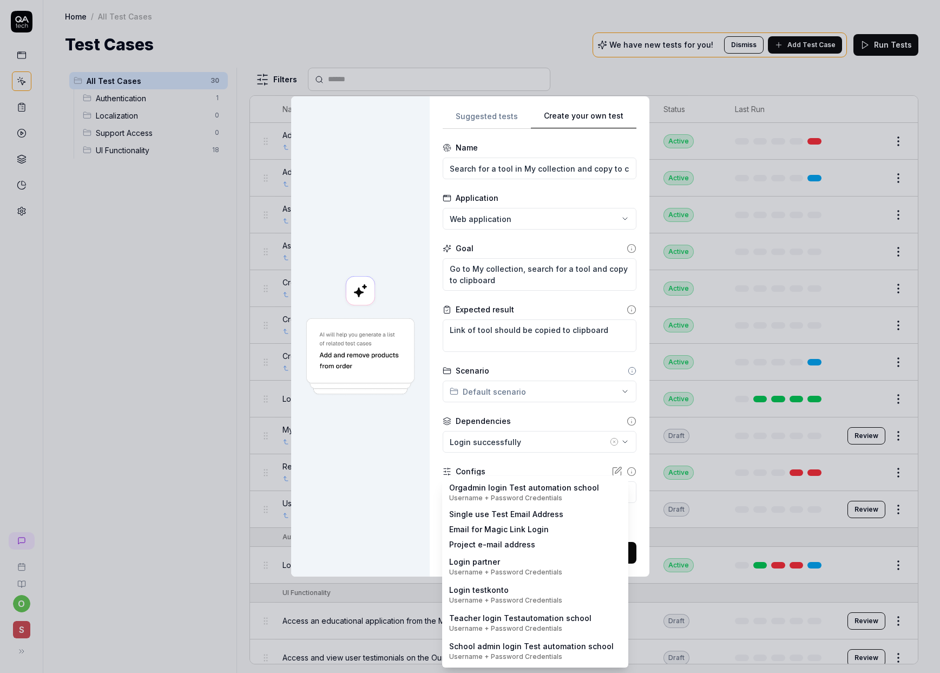
click at [611, 488] on body "o S Home / All Test Cases Home / All Test Cases Test Cases We have new tests fo…" at bounding box center [470, 336] width 940 height 673
click at [405, 495] on div "**********" at bounding box center [470, 336] width 940 height 673
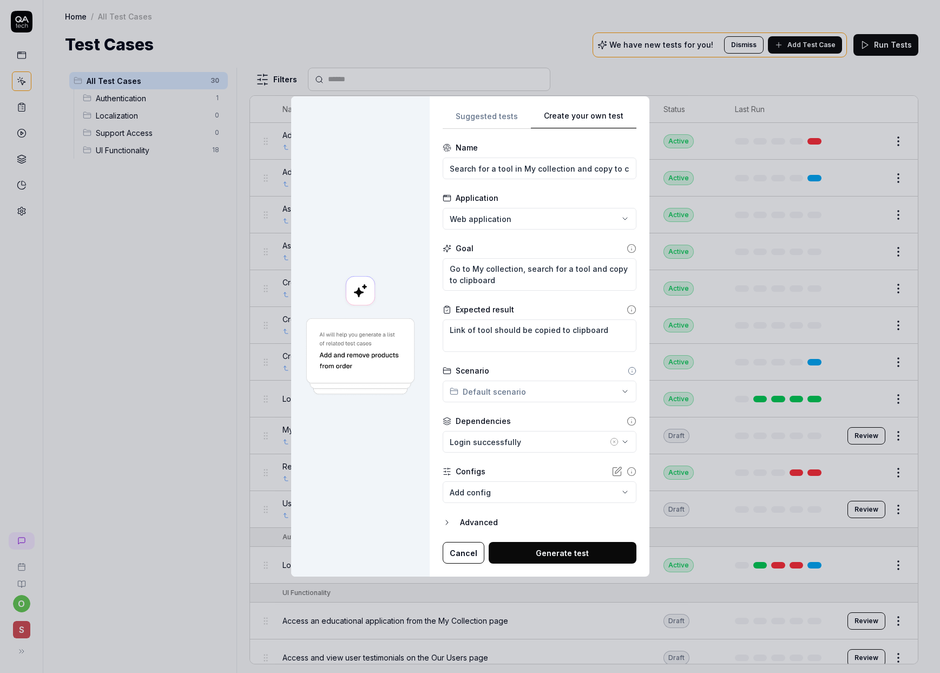
click at [446, 521] on icon "button" at bounding box center [447, 522] width 9 height 9
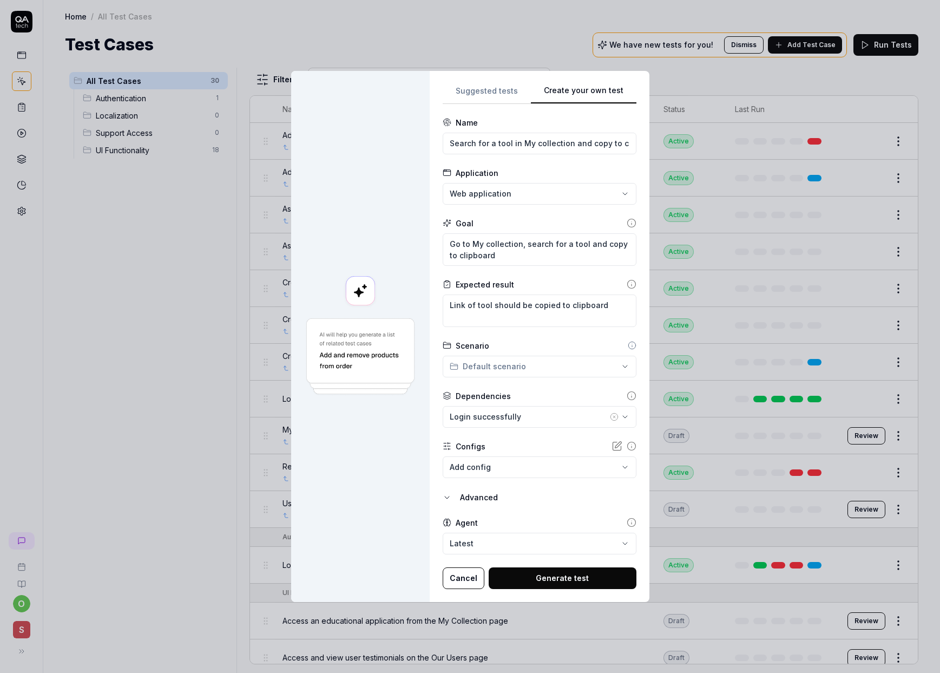
click at [620, 544] on body "o S Home / All Test Cases Home / All Test Cases Test Cases We have new tests fo…" at bounding box center [470, 336] width 940 height 673
click at [558, 577] on button "Generate test" at bounding box center [563, 578] width 148 height 22
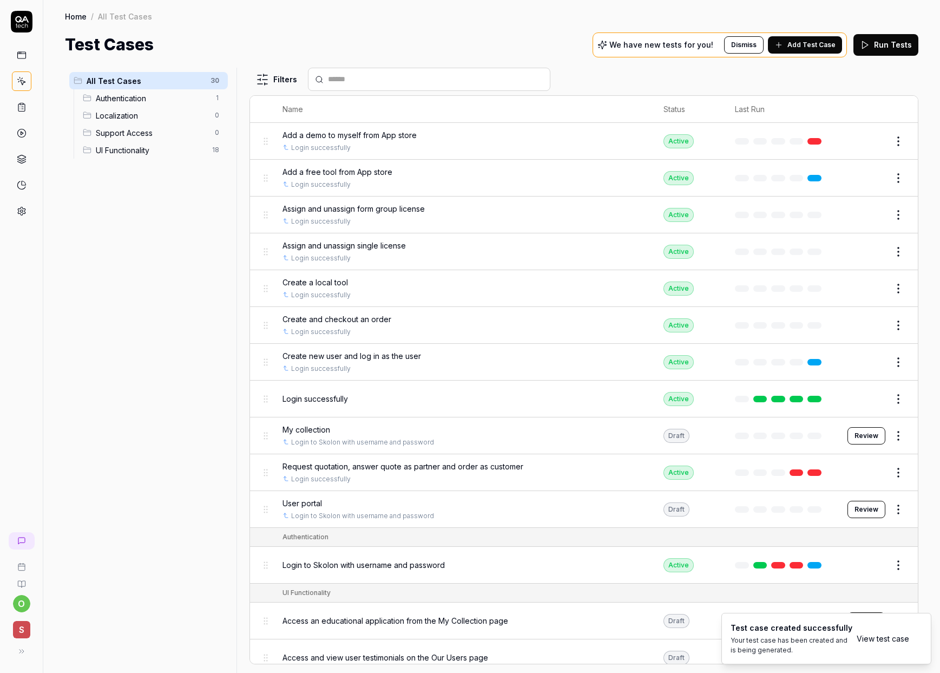
click at [890, 639] on link "View test case" at bounding box center [883, 638] width 53 height 11
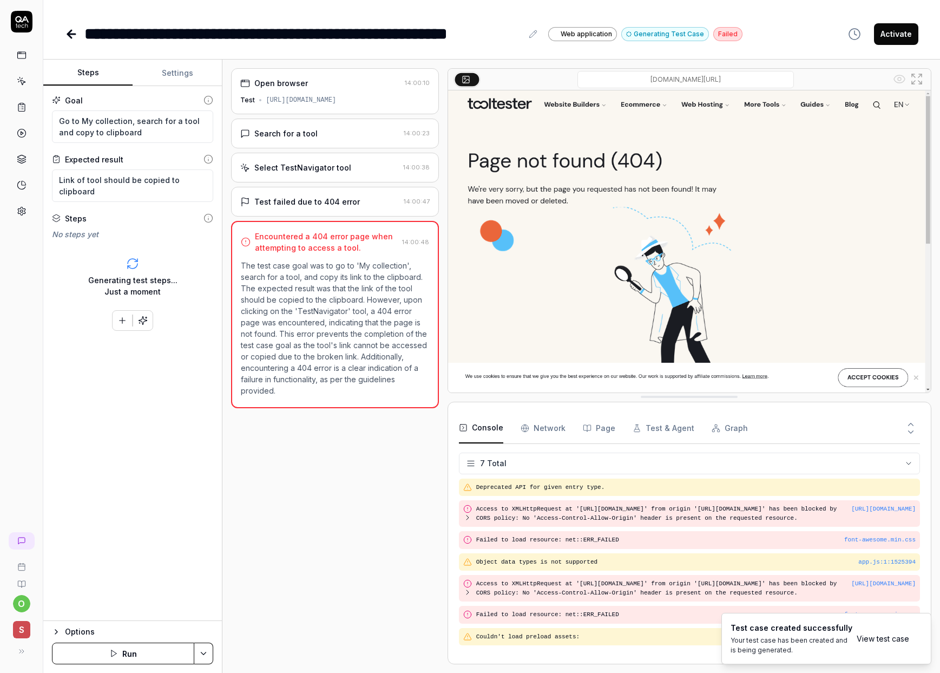
click at [206, 649] on html "**********" at bounding box center [470, 336] width 940 height 673
click at [249, 626] on html "**********" at bounding box center [470, 336] width 940 height 673
click at [276, 143] on div "Search for a tool 14:00:23" at bounding box center [334, 134] width 207 height 30
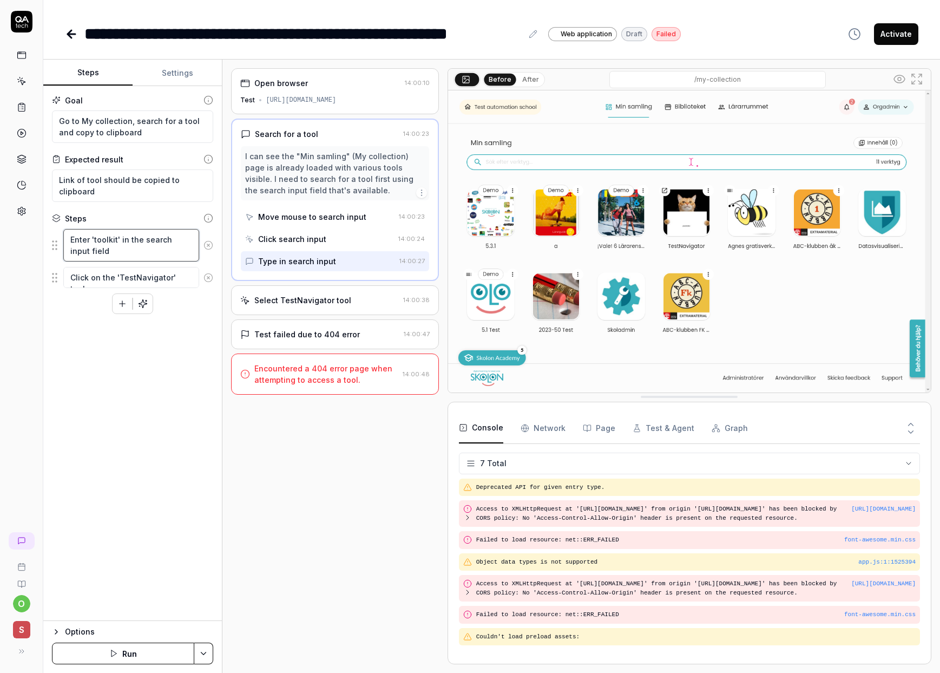
click at [110, 241] on textarea "Enter 'toolkit' in the search input field" at bounding box center [131, 245] width 136 height 32
drag, startPoint x: 116, startPoint y: 239, endPoint x: 94, endPoint y: 241, distance: 22.4
click at [94, 241] on textarea "Enter 'toolkit' in the search input field" at bounding box center [131, 245] width 136 height 32
type textarea "*"
type textarea "Enter '' in the search input field"
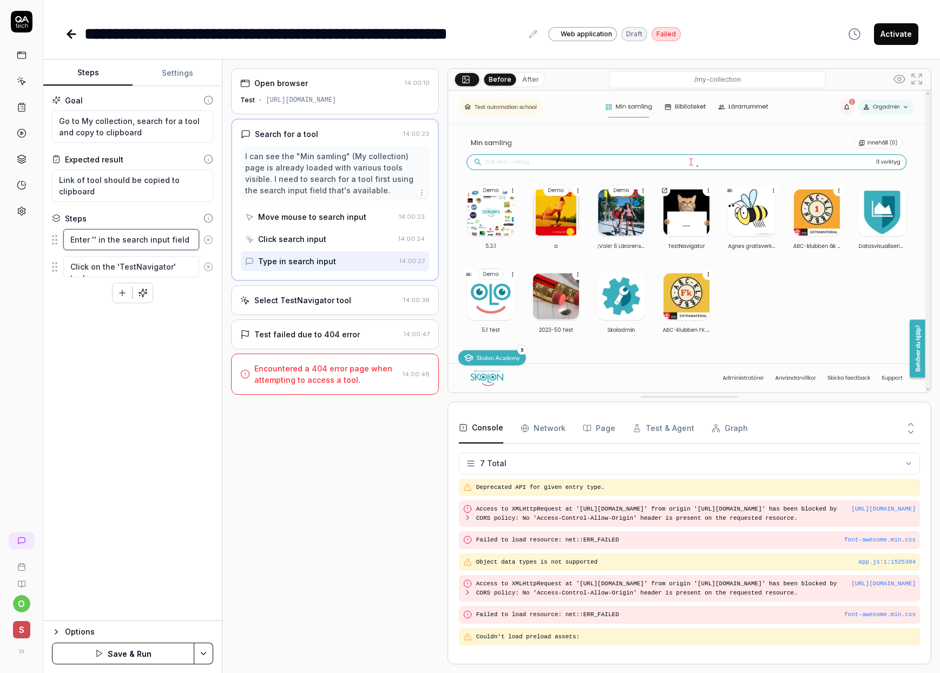
type textarea "*"
click at [138, 274] on textarea "Click on the 'TestNavigator' tool" at bounding box center [131, 277] width 136 height 21
click at [113, 276] on textarea "Click on the 'TestNavigator' tool" at bounding box center [131, 277] width 136 height 21
click at [206, 279] on icon at bounding box center [209, 278] width 10 height 10
click at [125, 277] on icon "button" at bounding box center [122, 277] width 10 height 10
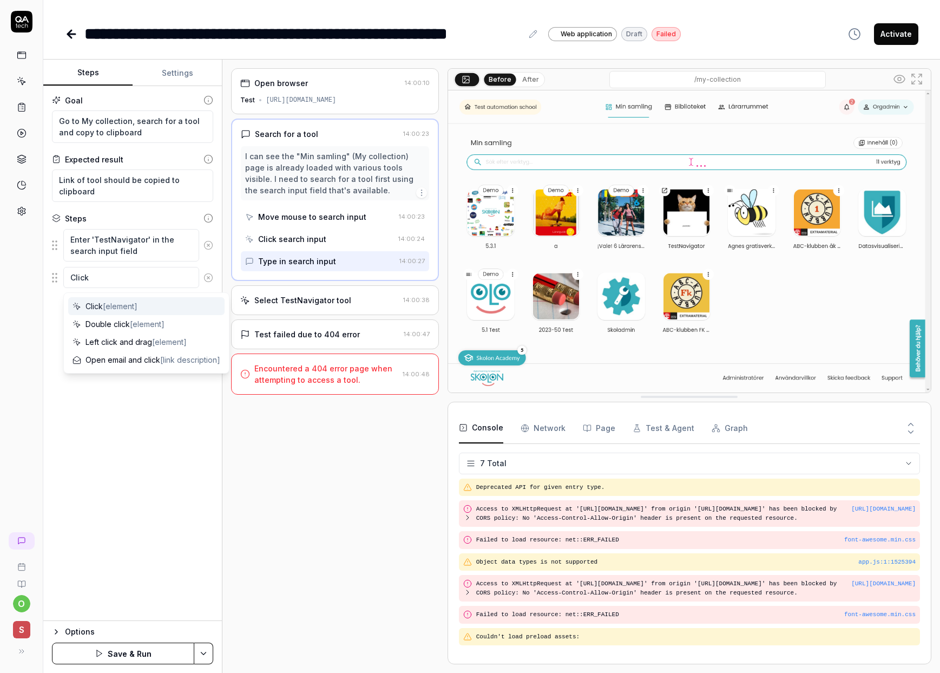
click at [130, 305] on span "[element]" at bounding box center [120, 306] width 35 height 9
click at [133, 309] on span "[element]" at bounding box center [120, 306] width 35 height 9
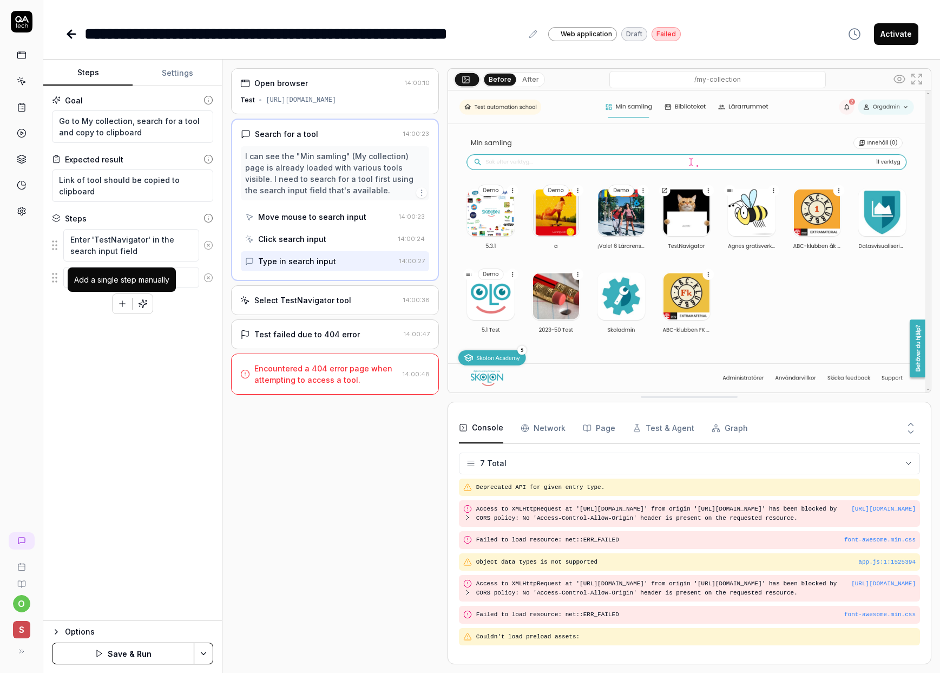
click at [118, 303] on icon "button" at bounding box center [122, 304] width 10 height 10
click at [198, 356] on div "Goal Go to My collection, search for a tool and copy to clipboard Expected resu…" at bounding box center [132, 353] width 179 height 535
click at [123, 657] on button "Save & Run" at bounding box center [123, 654] width 142 height 22
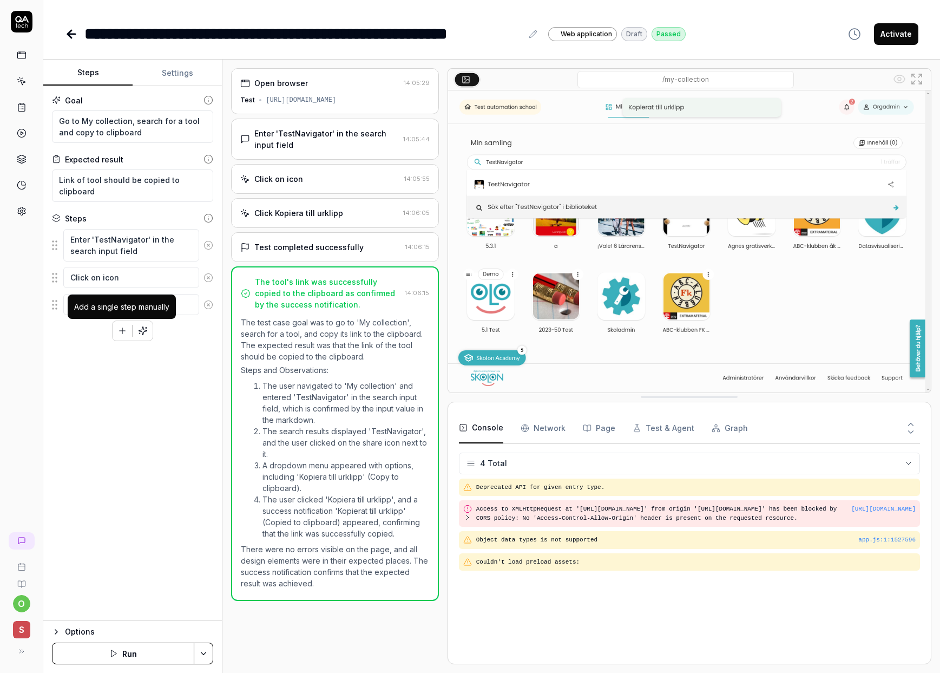
click at [116, 331] on button "button" at bounding box center [122, 330] width 19 height 19
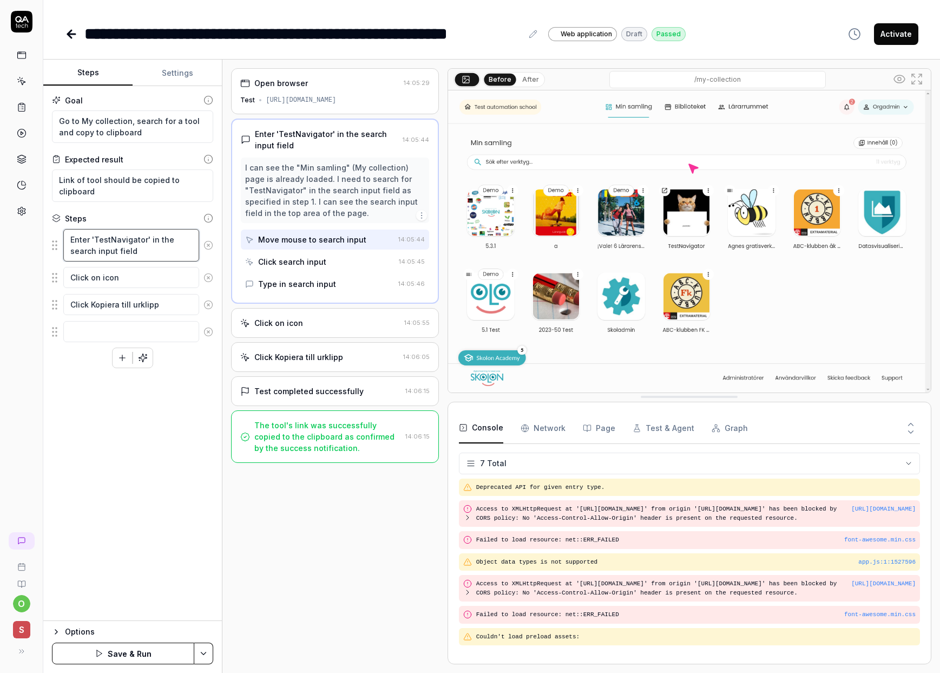
drag, startPoint x: 150, startPoint y: 251, endPoint x: 68, endPoint y: 239, distance: 82.5
click at [68, 239] on textarea "Enter 'TestNavigator' in the search input field" at bounding box center [131, 245] width 136 height 32
click at [59, 247] on fieldset "Enter 'TestNavigator' in the search input field Click on icon Click Kopiera til…" at bounding box center [132, 285] width 161 height 115
click at [53, 246] on fieldset "Enter 'TestNavigator' in the search input field Click on icon Click Kopiera til…" at bounding box center [132, 285] width 161 height 115
click at [185, 248] on textarea "Enter 'TestNavigator' in the search input field" at bounding box center [131, 245] width 136 height 32
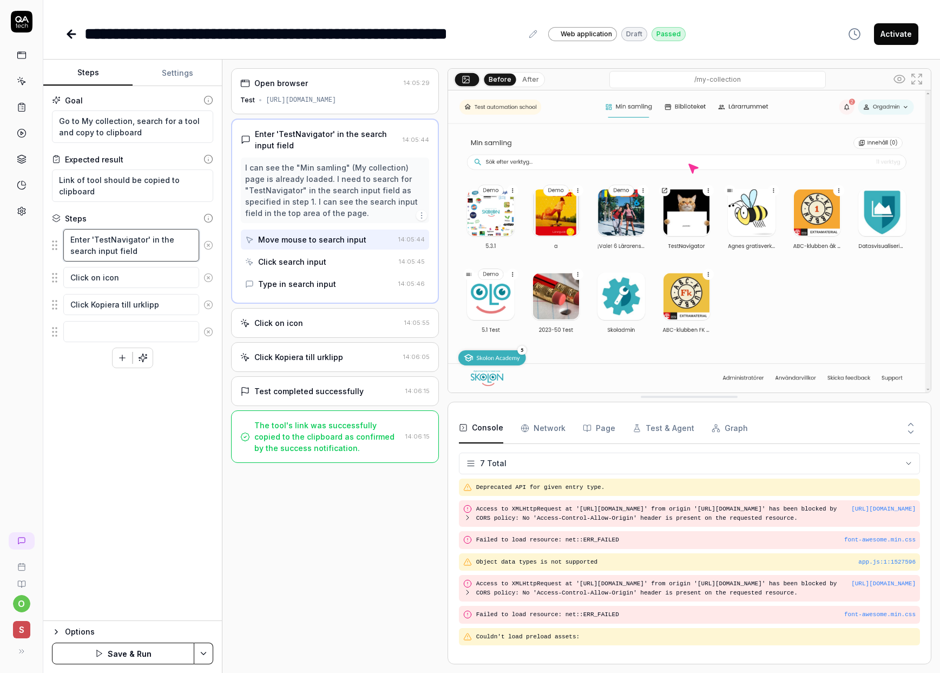
drag, startPoint x: 145, startPoint y: 247, endPoint x: 54, endPoint y: 240, distance: 91.2
click at [54, 240] on div "Enter 'TestNavigator' in the search input field" at bounding box center [132, 245] width 161 height 34
click at [96, 332] on textarea at bounding box center [131, 331] width 136 height 21
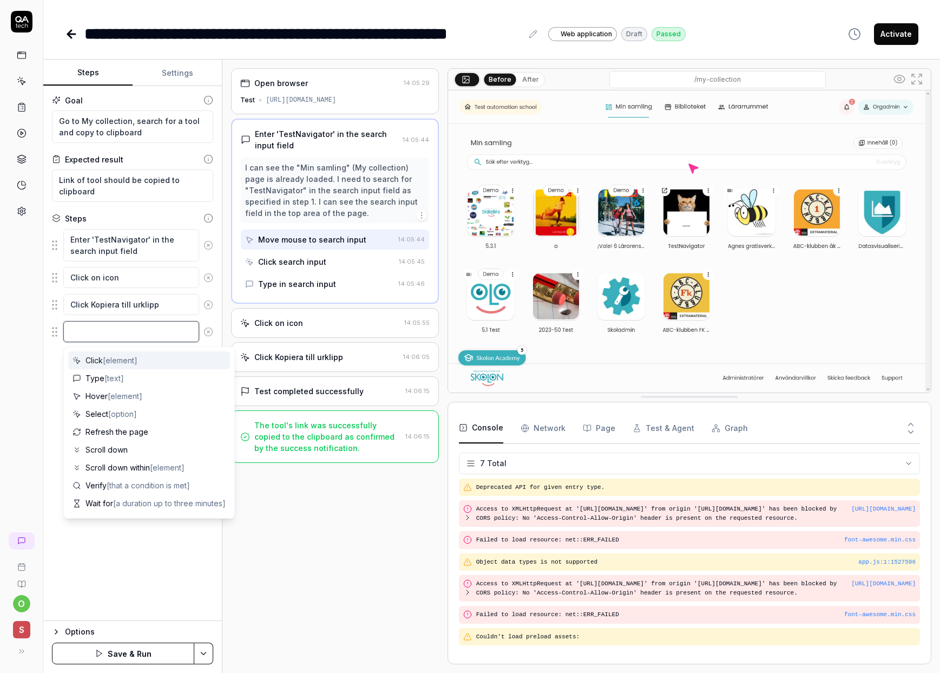
paste textarea "Enter 'TestNavigator' in the search input field"
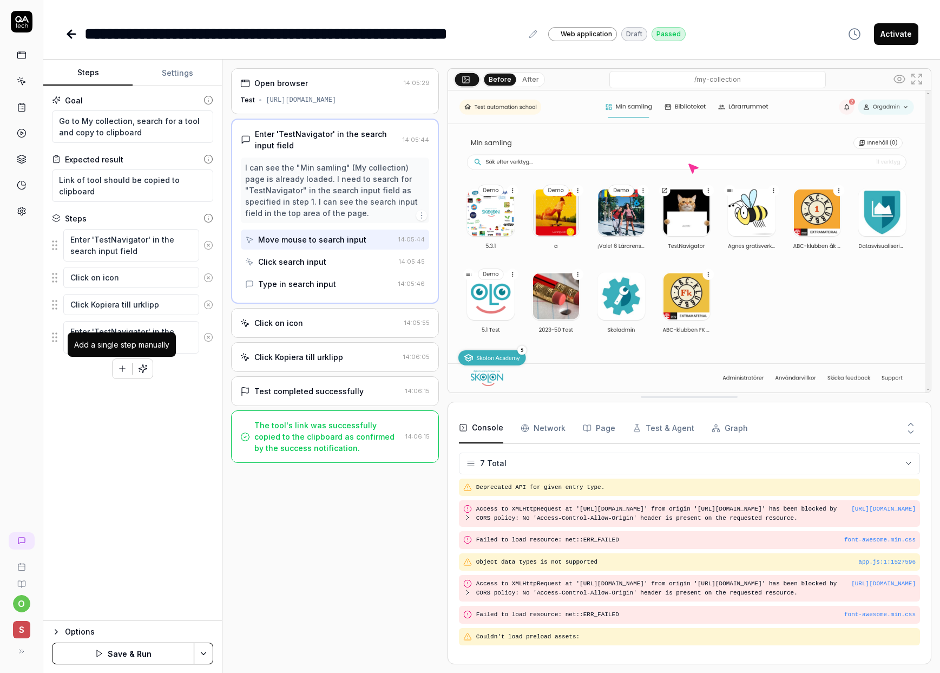
click at [119, 366] on icon "button" at bounding box center [122, 369] width 10 height 10
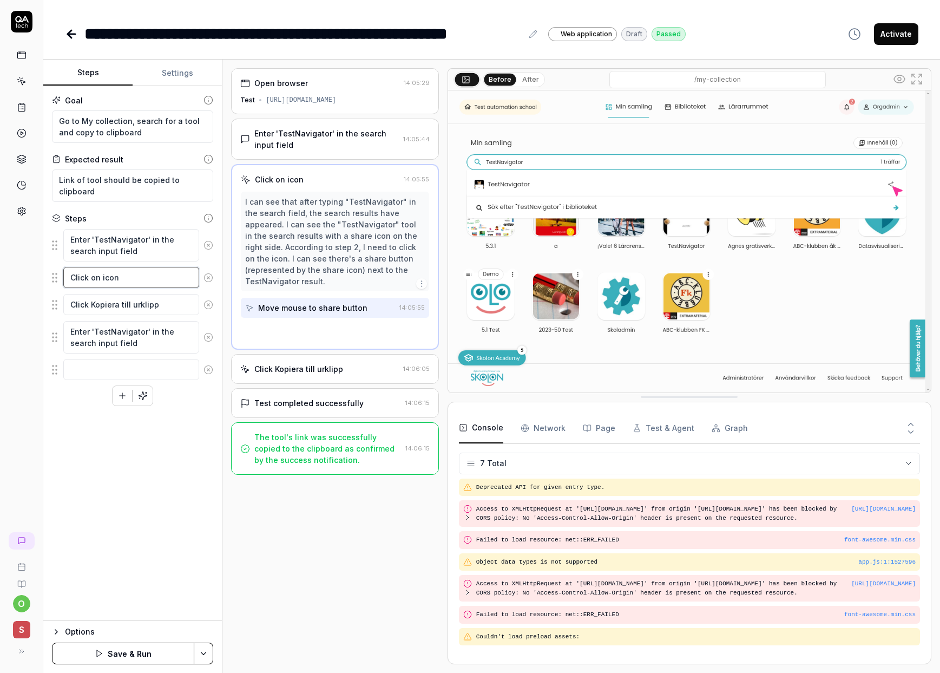
drag, startPoint x: 120, startPoint y: 276, endPoint x: 64, endPoint y: 276, distance: 55.2
click at [64, 276] on textarea "Click on icon" at bounding box center [131, 277] width 136 height 21
click at [82, 365] on textarea at bounding box center [131, 369] width 136 height 21
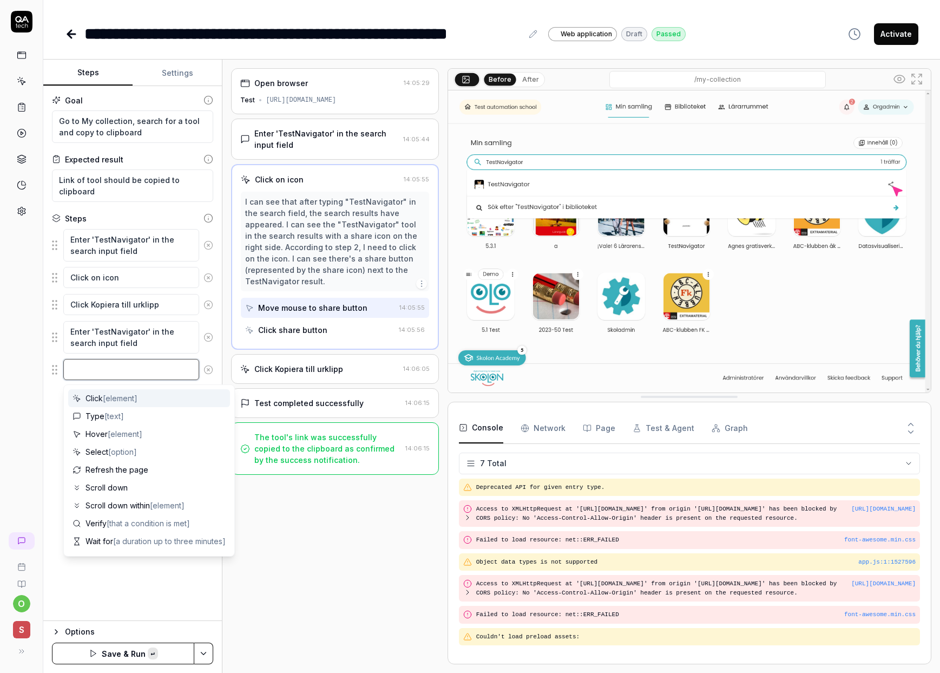
paste textarea "Click on icon"
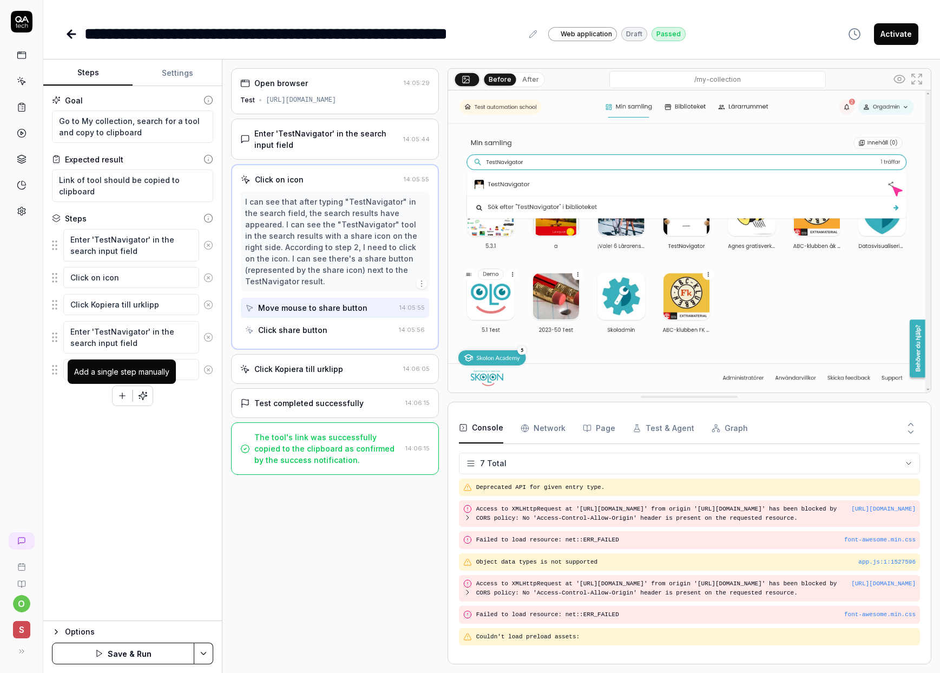
click at [118, 397] on icon "button" at bounding box center [122, 396] width 10 height 10
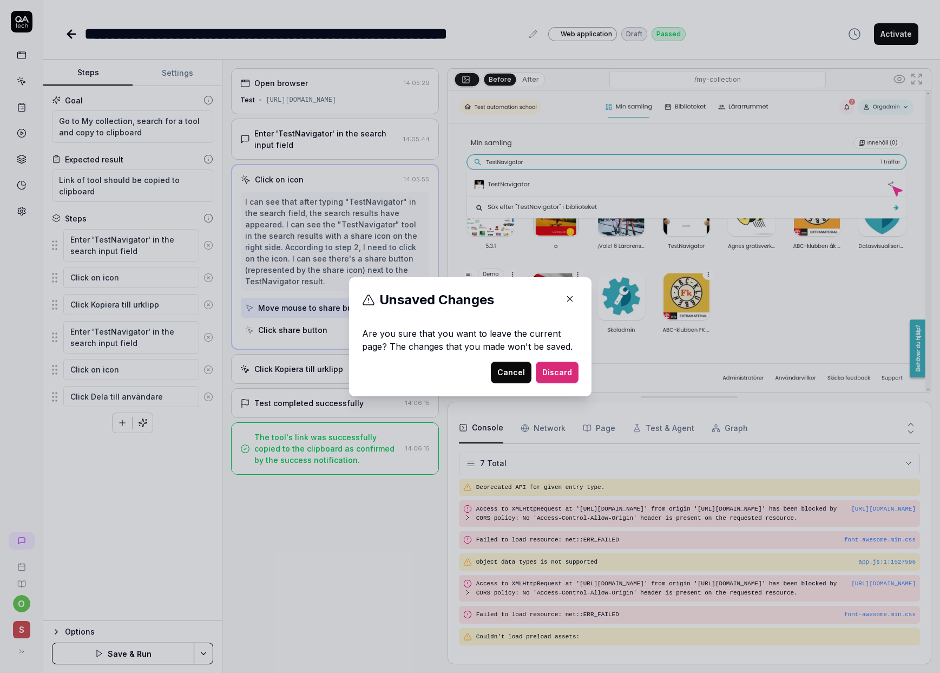
click at [565, 300] on icon "button" at bounding box center [570, 299] width 10 height 10
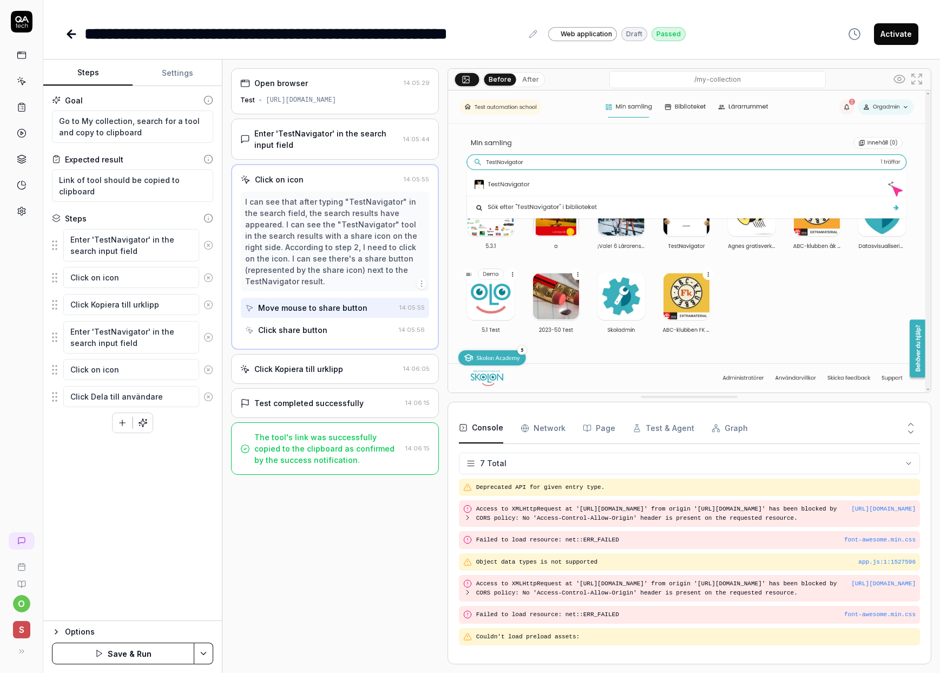
click at [209, 399] on icon at bounding box center [209, 397] width 10 height 10
click at [211, 373] on circle at bounding box center [208, 369] width 8 height 8
click at [211, 342] on button at bounding box center [208, 337] width 18 height 22
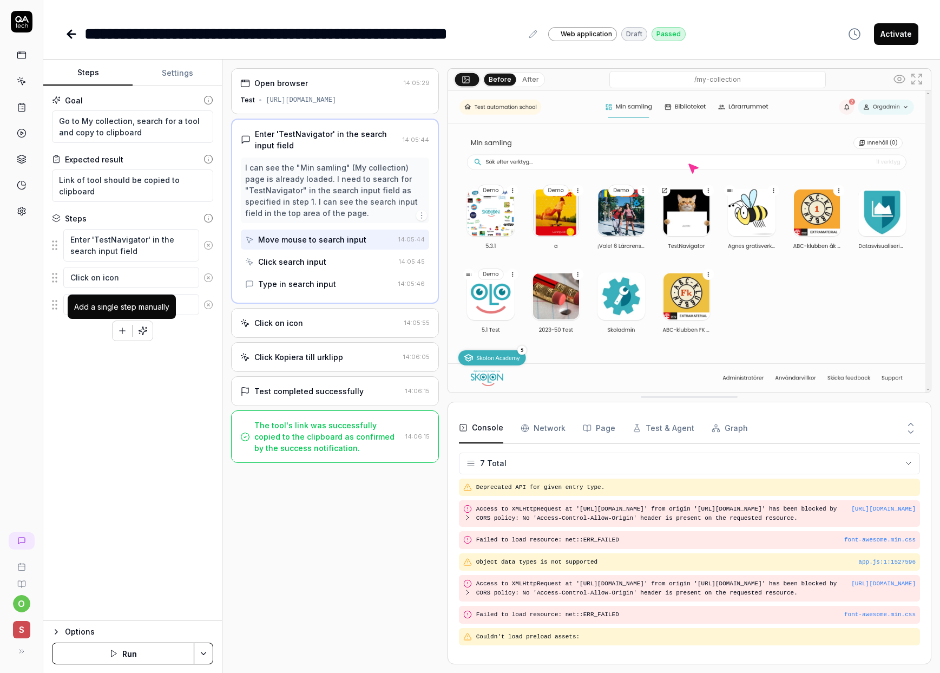
click at [120, 334] on icon "button" at bounding box center [122, 331] width 10 height 10
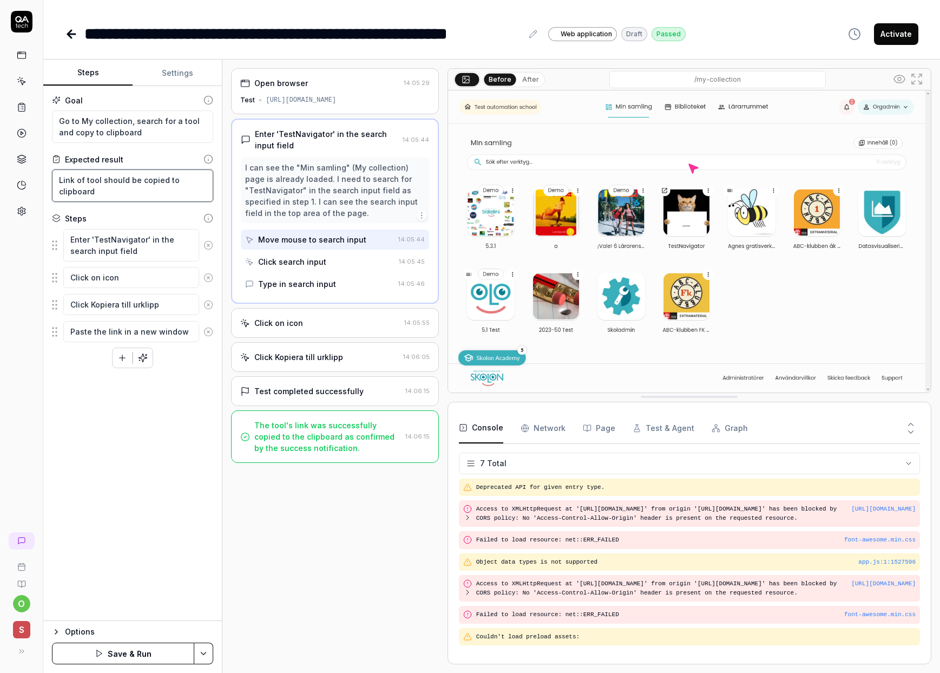
click at [114, 189] on textarea "Link of tool should be copied to clipboard" at bounding box center [132, 185] width 161 height 32
click at [133, 240] on textarea "Enter 'TestNavigator' in the search input field" at bounding box center [131, 245] width 136 height 32
drag, startPoint x: 143, startPoint y: 240, endPoint x: 106, endPoint y: 237, distance: 37.0
click at [106, 237] on textarea "Enter 'TestNavigator' in the search input field" at bounding box center [131, 245] width 136 height 32
click at [140, 240] on textarea "Enter 'TestNavigator' in the search input field" at bounding box center [131, 245] width 136 height 32
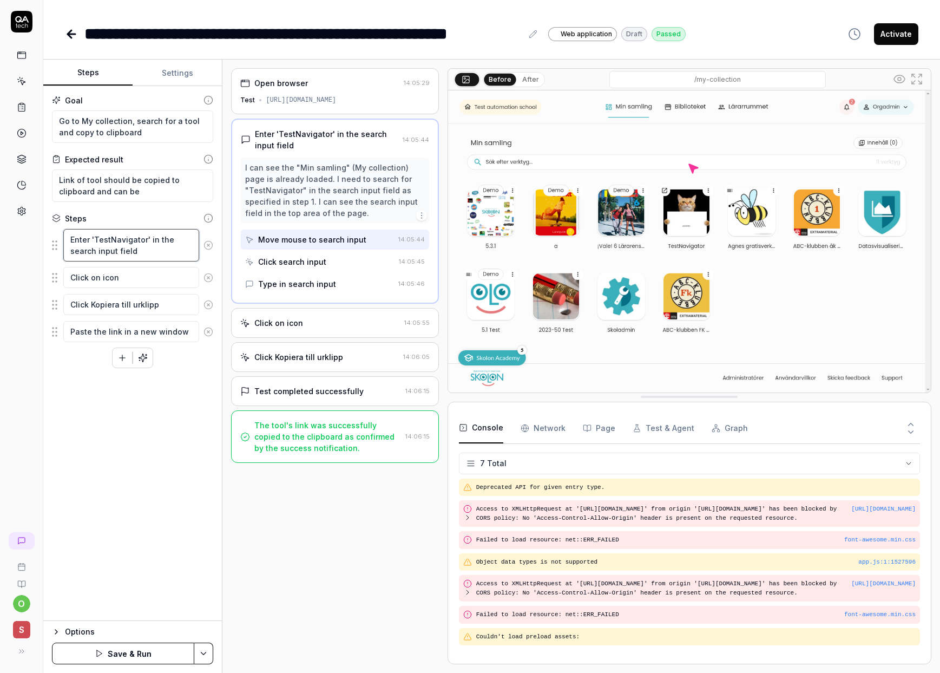
drag, startPoint x: 144, startPoint y: 239, endPoint x: 95, endPoint y: 238, distance: 48.7
click at [95, 238] on textarea "Enter 'TestNavigator' in the search input field" at bounding box center [131, 245] width 136 height 32
click at [151, 192] on textarea "Link of tool should be copied to clipboard and can be" at bounding box center [132, 185] width 161 height 32
click at [155, 191] on textarea "Link of tool should be copied to clipboard and can be" at bounding box center [132, 185] width 161 height 32
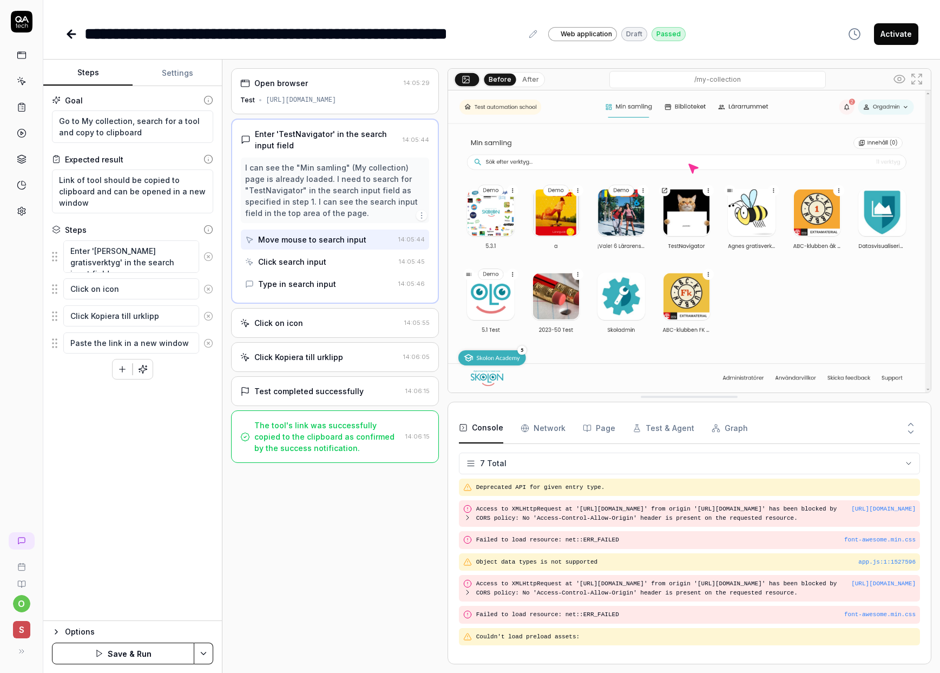
click at [119, 656] on button "Save & Run" at bounding box center [123, 654] width 142 height 22
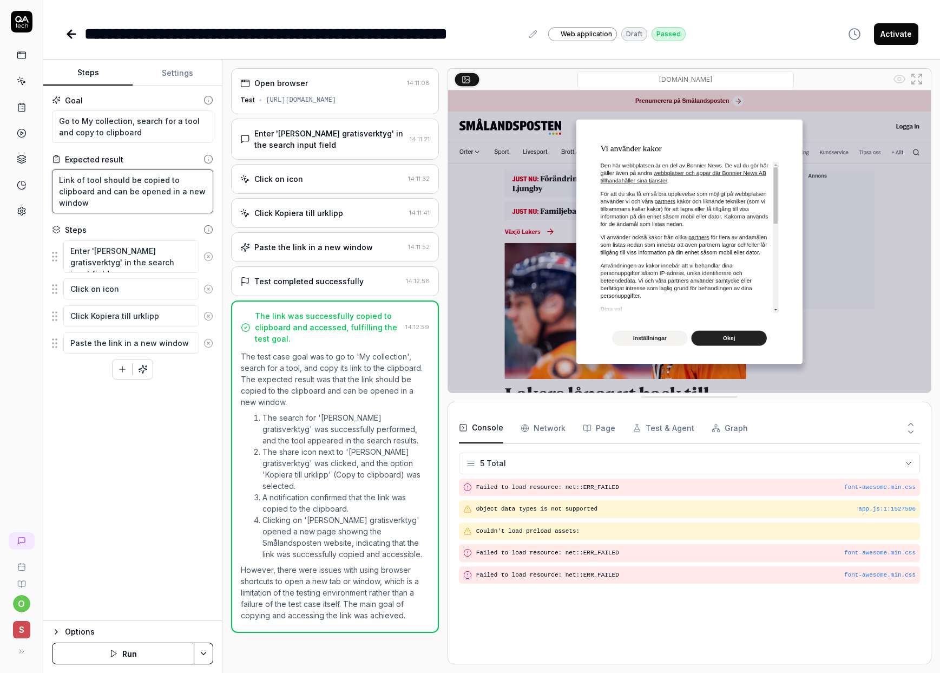
drag, startPoint x: 111, startPoint y: 191, endPoint x: 140, endPoint y: 201, distance: 30.5
click at [140, 201] on textarea "Link of tool should be copied to clipboard and can be opened in a new window" at bounding box center [132, 191] width 161 height 44
click at [121, 653] on button "Save & Run" at bounding box center [123, 654] width 142 height 22
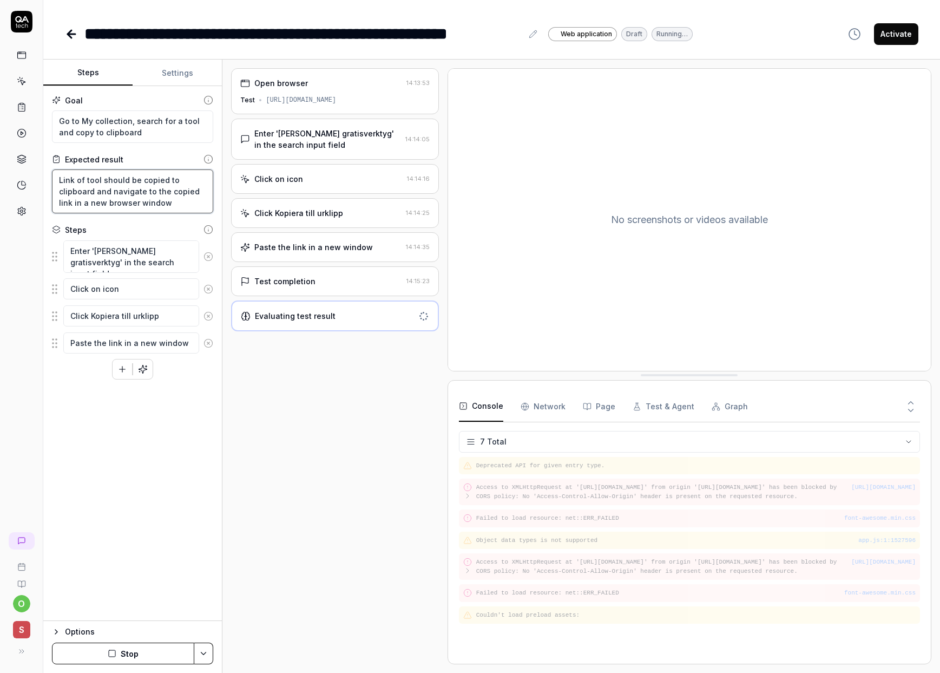
drag, startPoint x: 186, startPoint y: 204, endPoint x: 34, endPoint y: 205, distance: 152.1
click at [34, 205] on div "**********" at bounding box center [470, 336] width 940 height 673
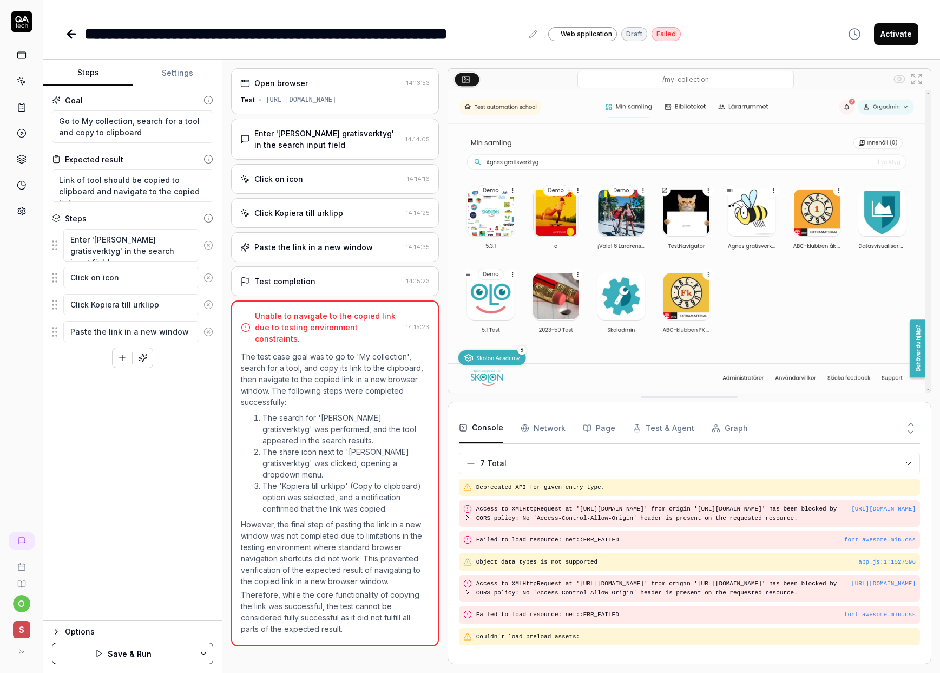
click at [147, 650] on button "Save & Run" at bounding box center [123, 654] width 142 height 22
click at [130, 654] on button "Save & Run" at bounding box center [123, 654] width 142 height 22
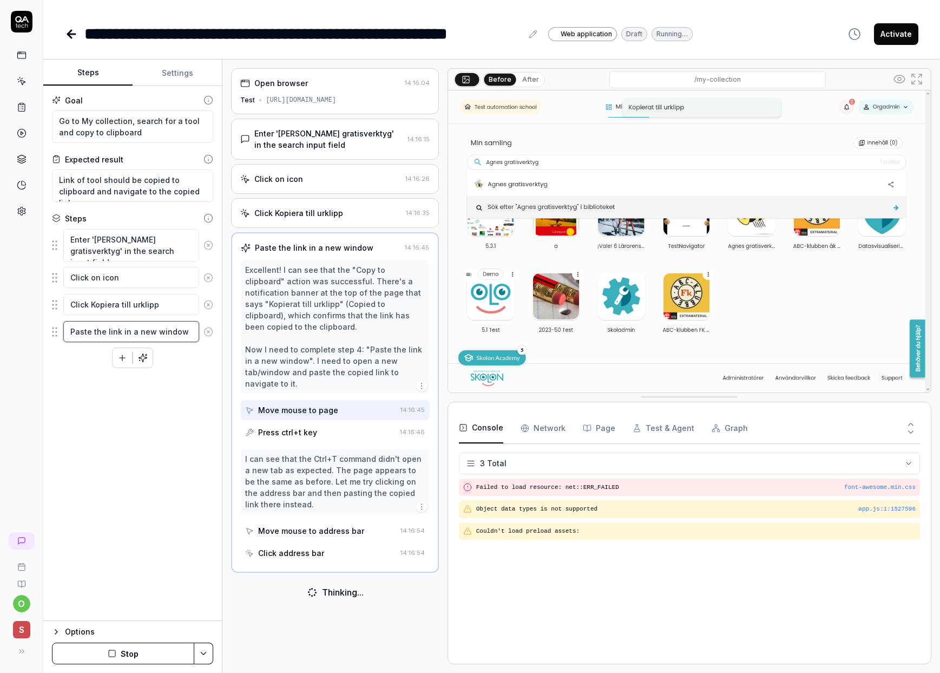
click at [139, 333] on textarea "Paste the link in a new window" at bounding box center [131, 331] width 136 height 21
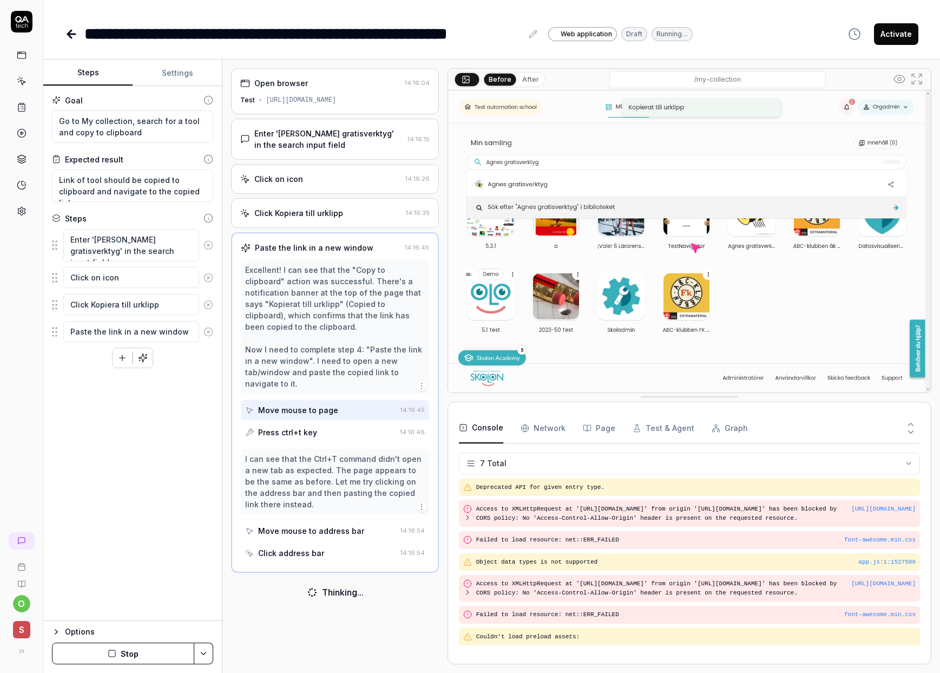
click at [209, 330] on icon at bounding box center [209, 332] width 10 height 10
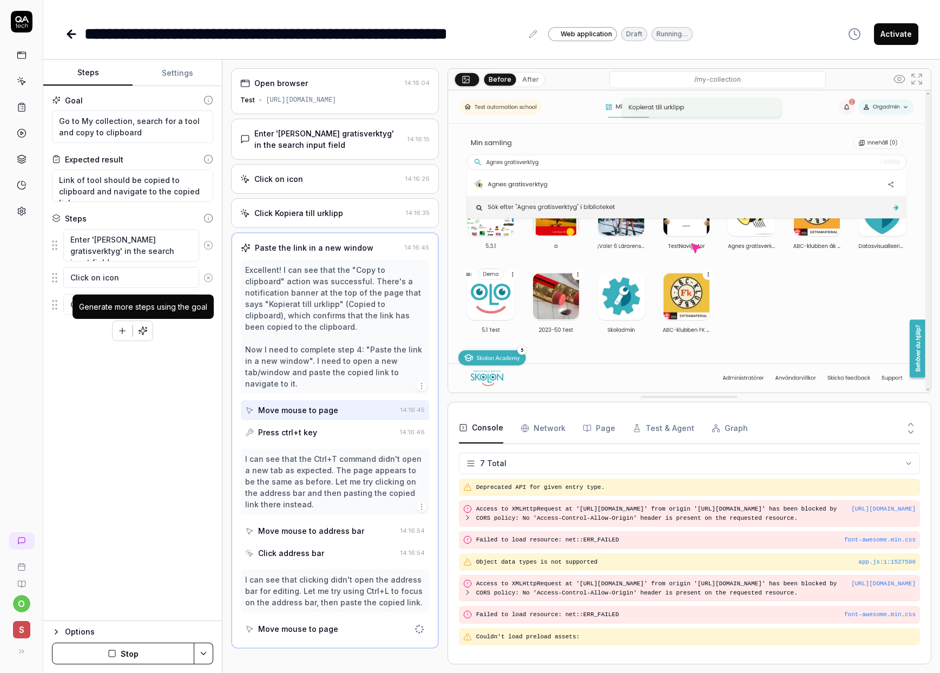
click at [143, 332] on icon "button" at bounding box center [143, 330] width 8 height 8
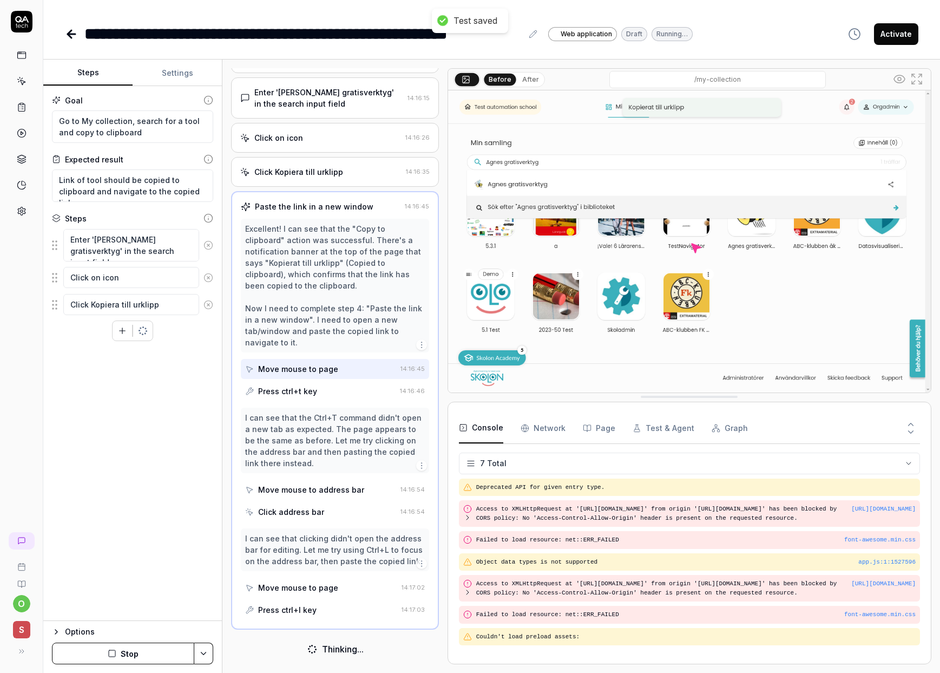
scroll to position [41, 0]
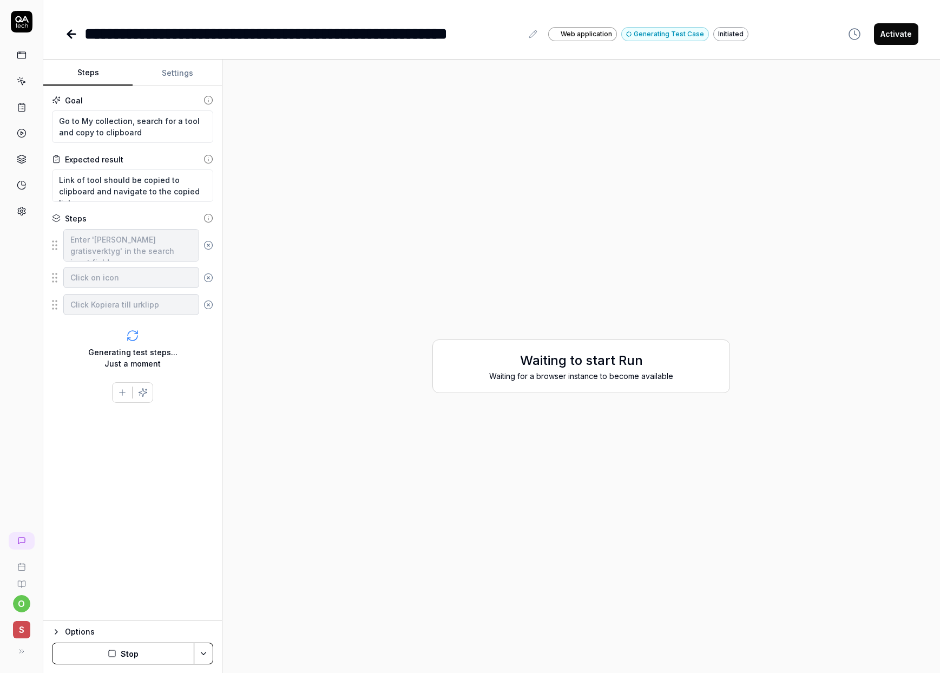
click at [177, 75] on button "Settings" at bounding box center [177, 73] width 89 height 26
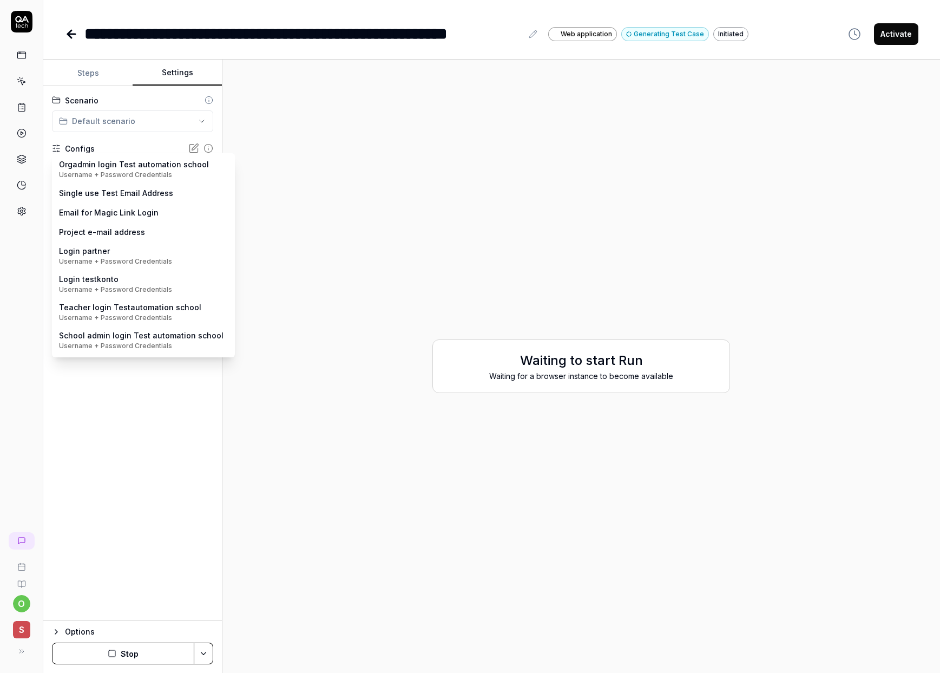
click at [204, 174] on body "**********" at bounding box center [470, 336] width 940 height 673
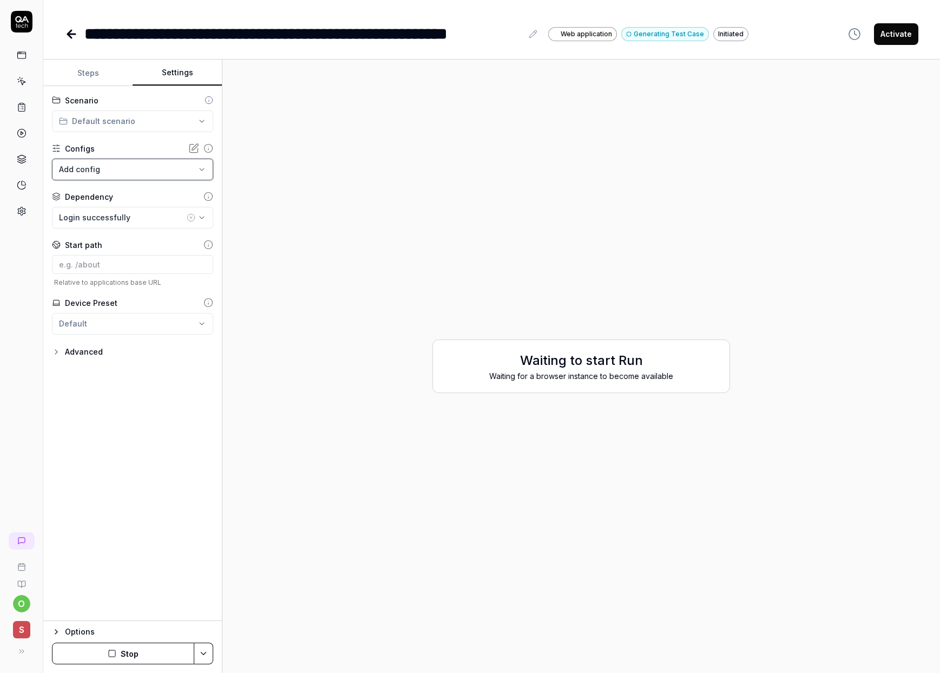
click at [138, 398] on html "**********" at bounding box center [470, 336] width 940 height 673
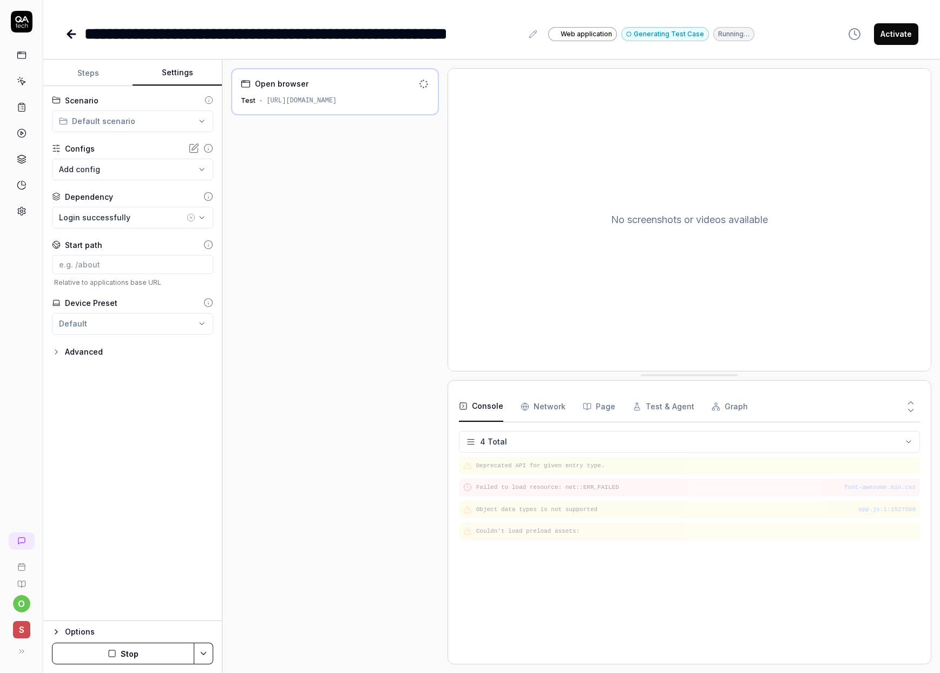
click at [91, 70] on button "Steps" at bounding box center [87, 73] width 89 height 26
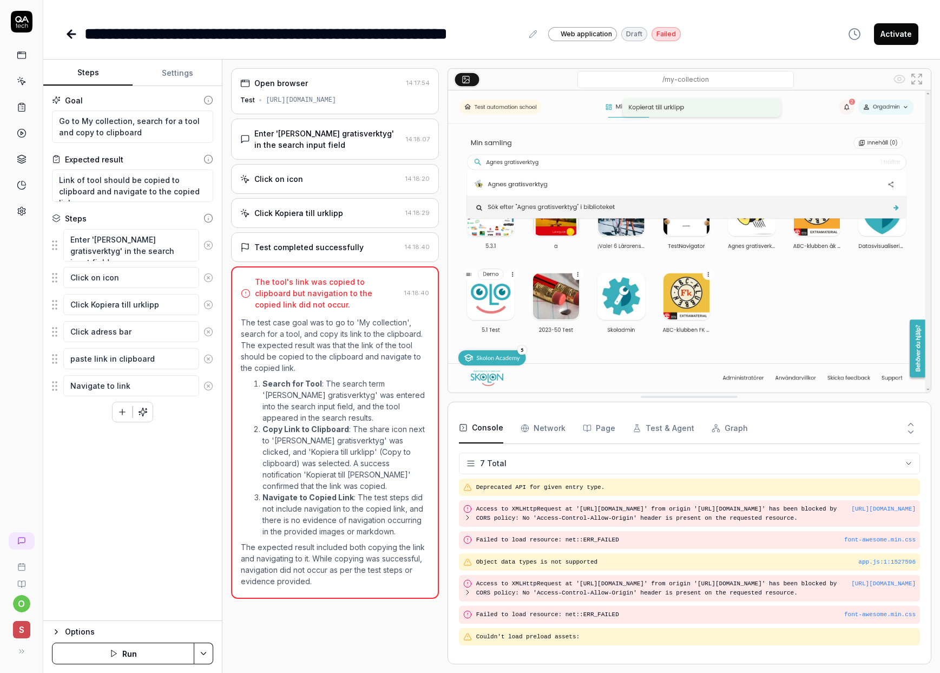
click at [67, 30] on icon at bounding box center [71, 34] width 13 height 13
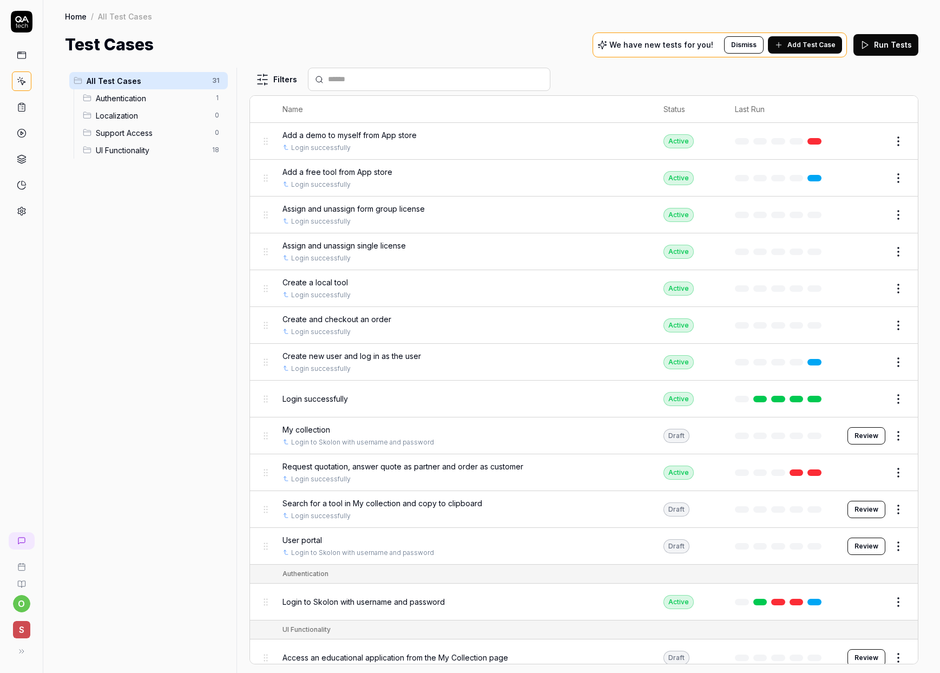
click at [380, 433] on div "My collection" at bounding box center [462, 429] width 359 height 11
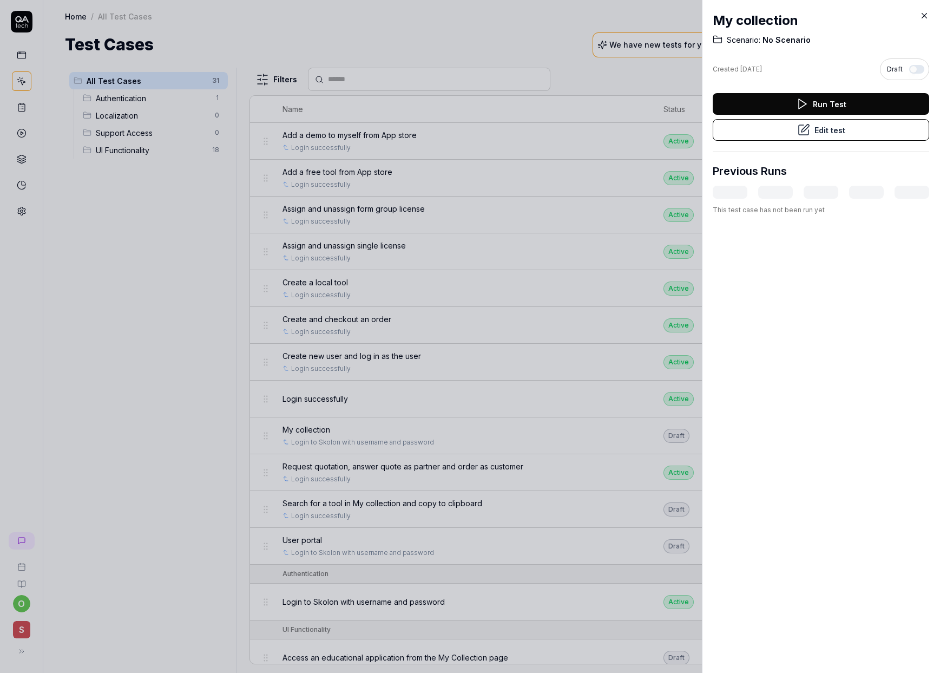
click at [801, 133] on icon at bounding box center [803, 129] width 13 height 13
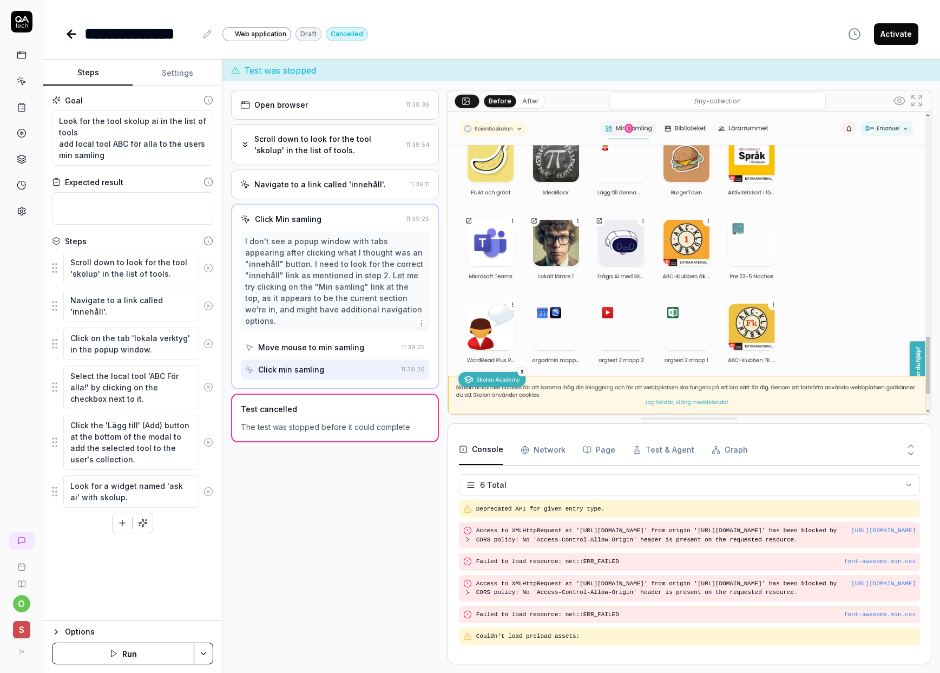
click at [77, 40] on icon at bounding box center [71, 34] width 13 height 13
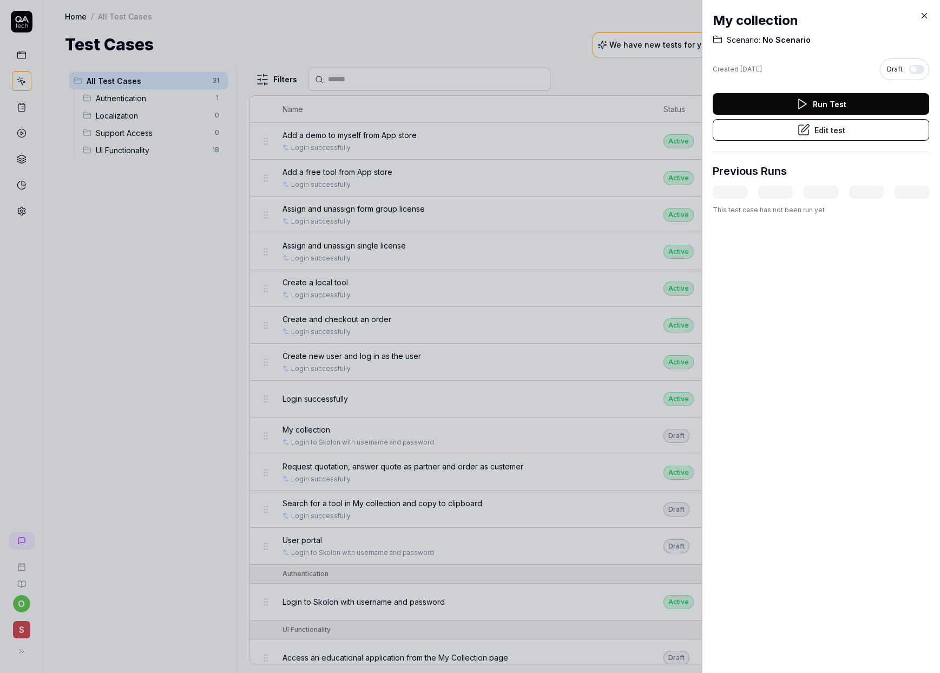
click at [925, 16] on icon at bounding box center [925, 16] width 5 height 5
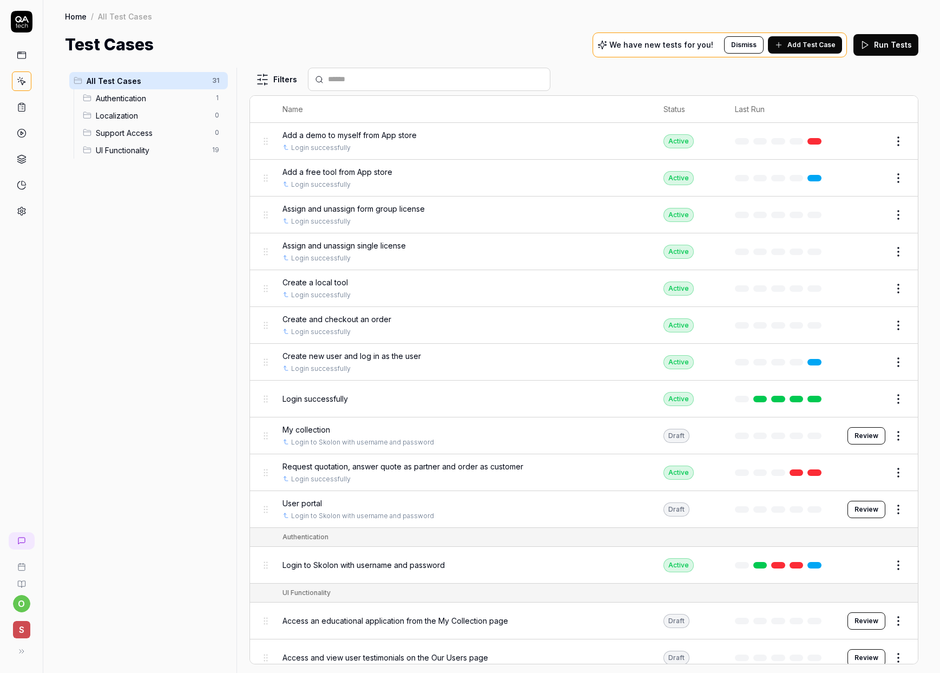
click at [804, 41] on span "Add Test Case" at bounding box center [812, 45] width 48 height 10
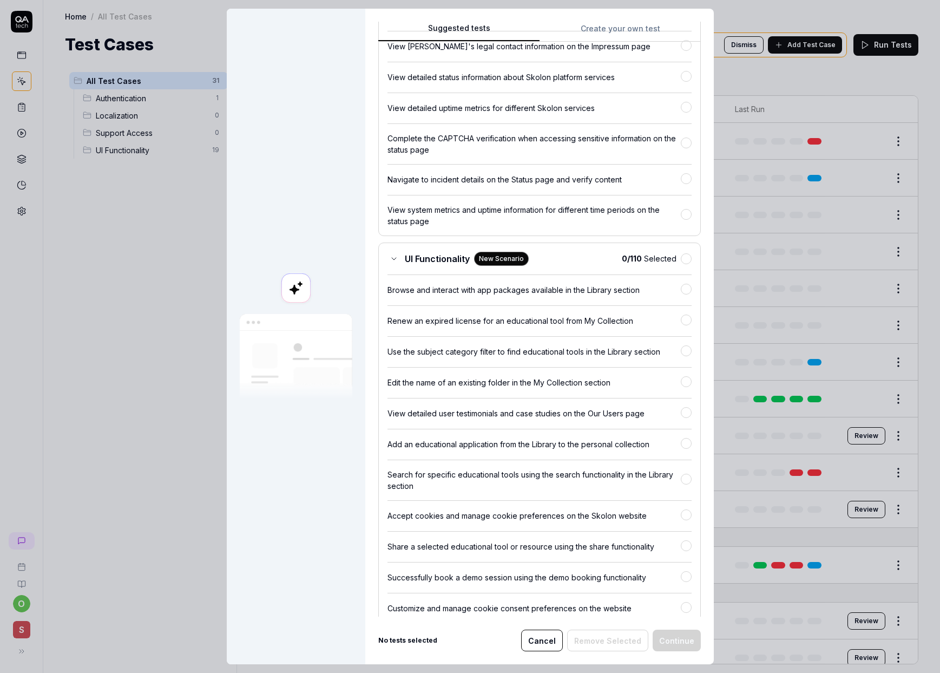
scroll to position [1502, 0]
click at [547, 639] on button "Cancel" at bounding box center [542, 641] width 42 height 22
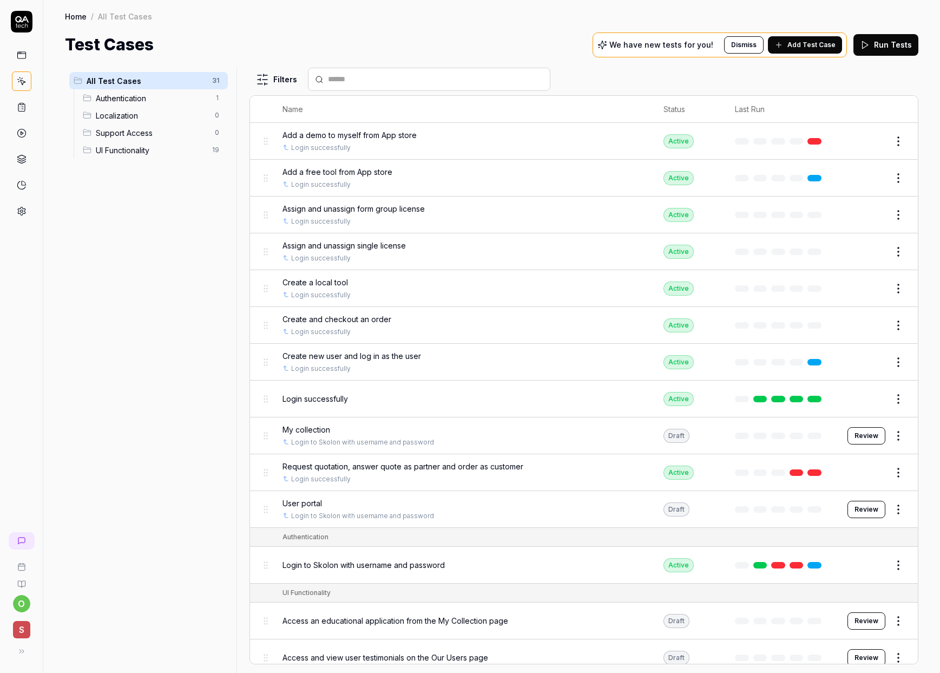
click at [319, 429] on span "My collection" at bounding box center [307, 429] width 48 height 11
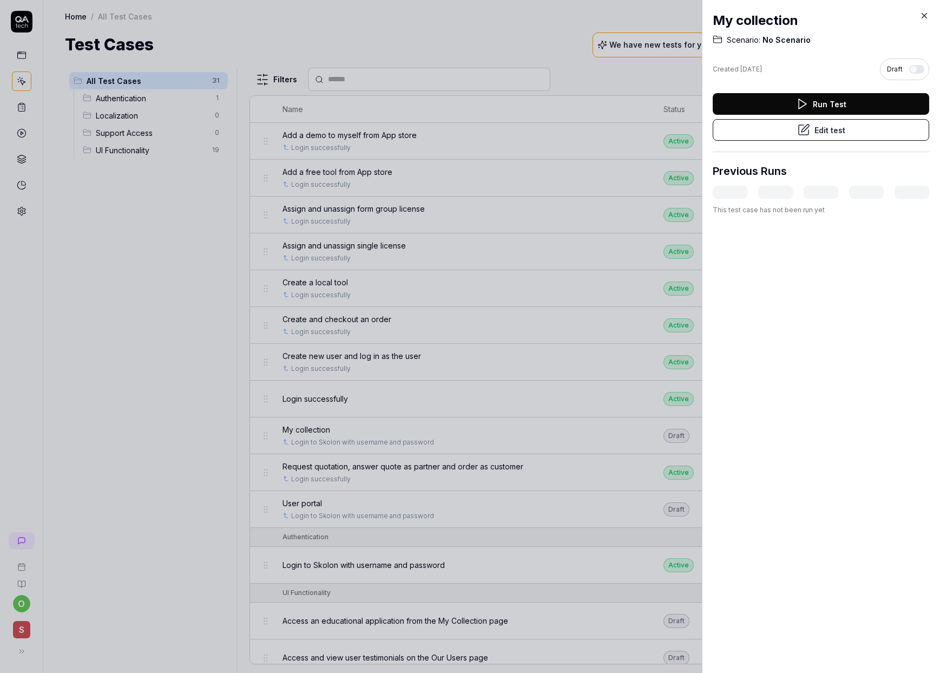
click at [832, 129] on button "Edit test" at bounding box center [821, 130] width 217 height 22
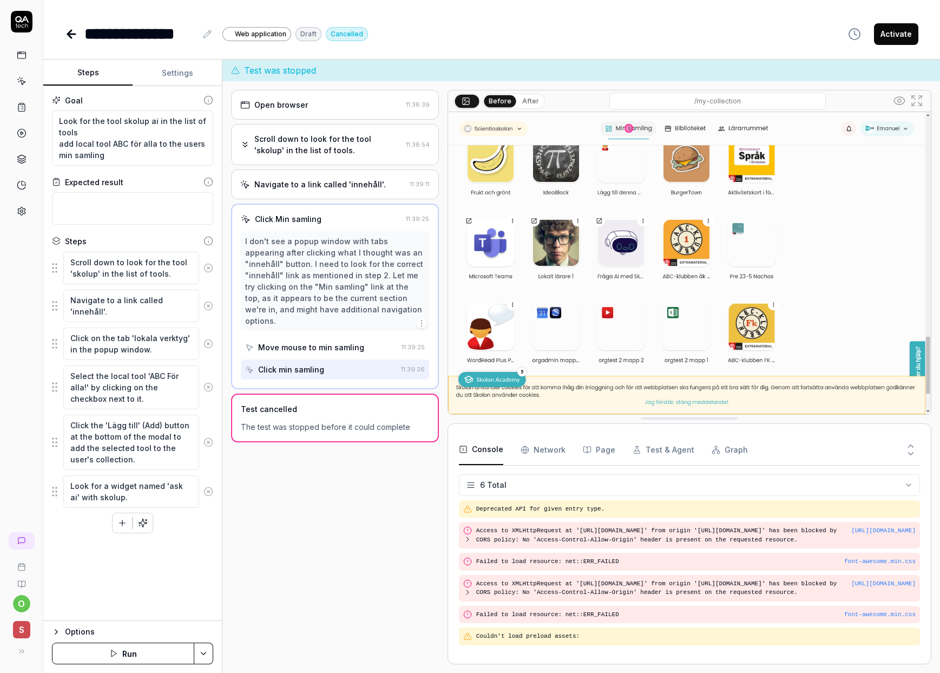
click at [72, 31] on icon at bounding box center [71, 34] width 13 height 13
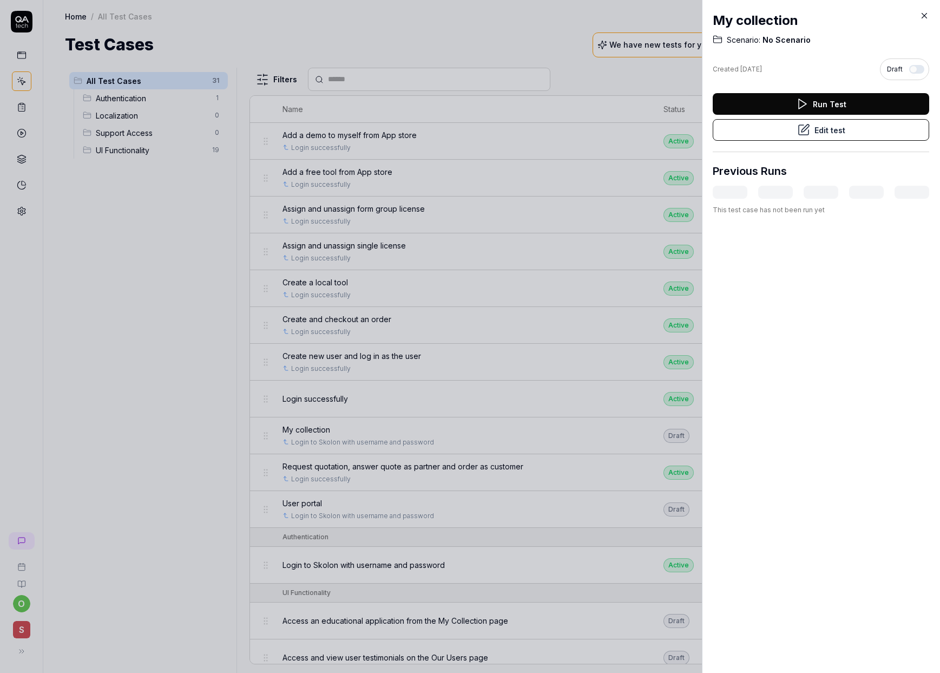
click at [926, 16] on icon at bounding box center [925, 16] width 10 height 10
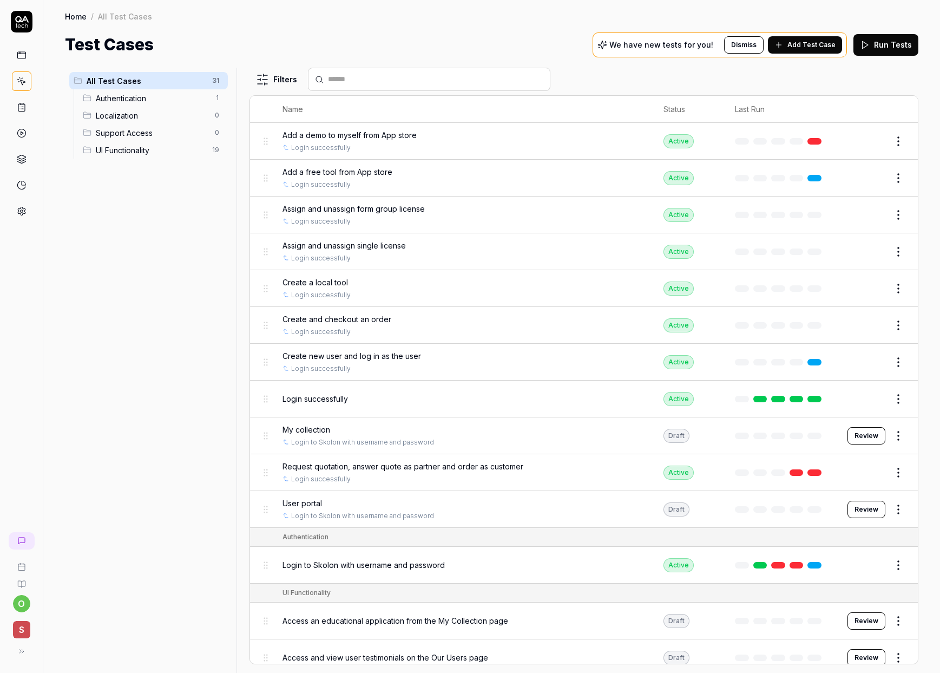
click at [136, 86] on span "All Test Cases" at bounding box center [146, 80] width 119 height 11
click at [133, 93] on span "Authentication" at bounding box center [152, 98] width 113 height 11
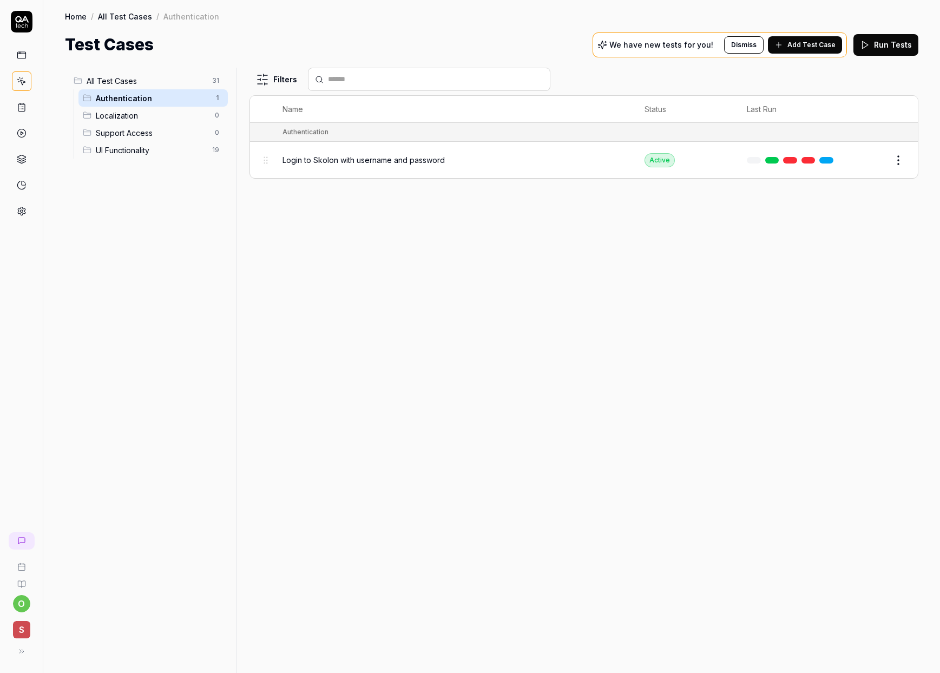
click at [399, 134] on div "Authentication" at bounding box center [595, 132] width 625 height 10
click at [121, 114] on span "Localization" at bounding box center [152, 115] width 113 height 11
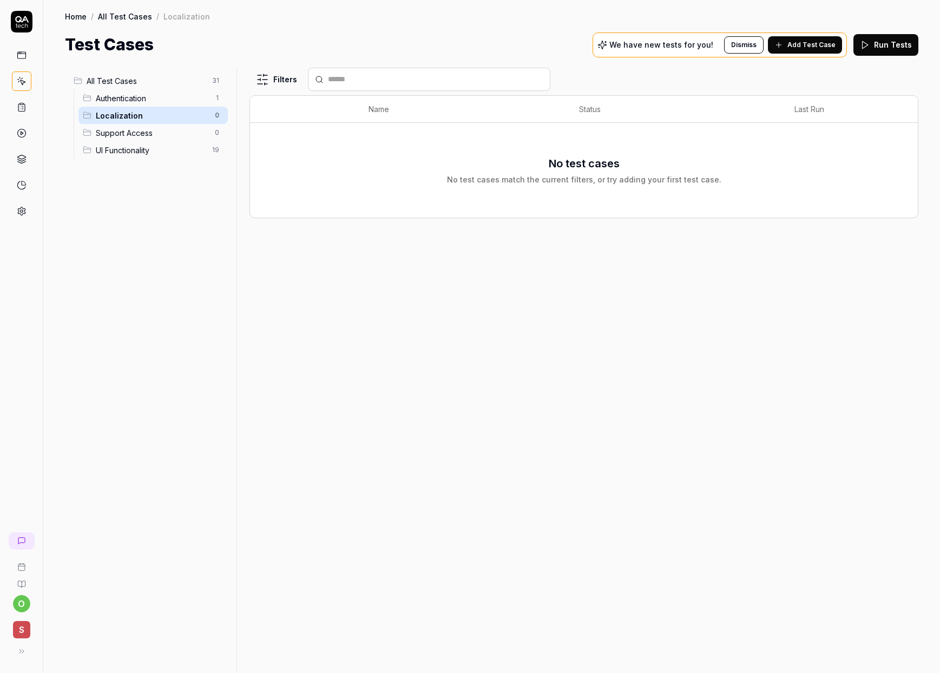
click at [118, 128] on span "Support Access" at bounding box center [152, 132] width 113 height 11
click at [127, 152] on span "UI Functionality" at bounding box center [151, 150] width 110 height 11
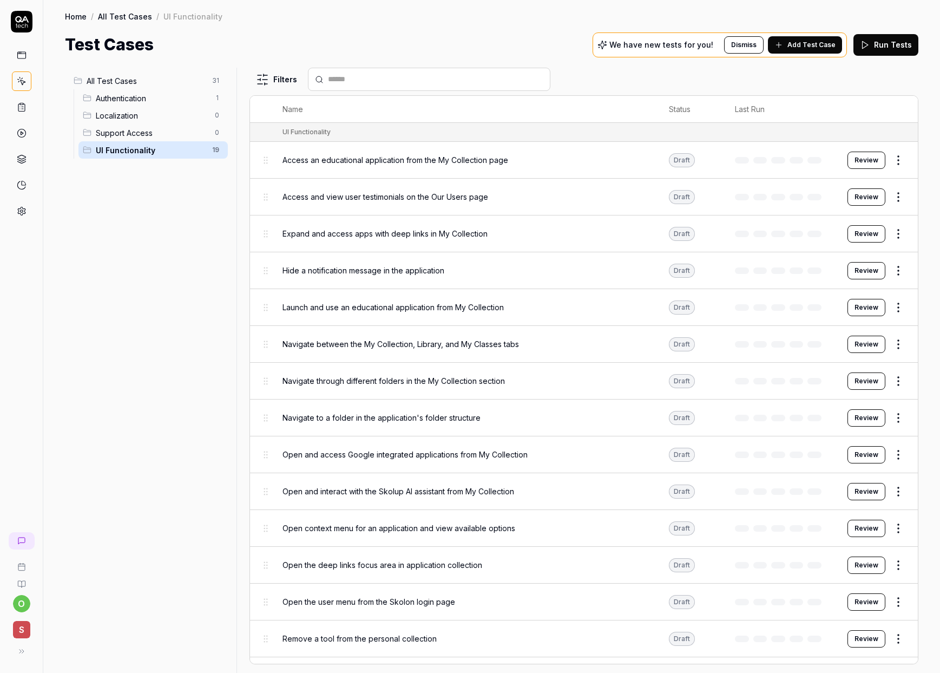
click at [123, 83] on span "All Test Cases" at bounding box center [146, 80] width 119 height 11
